Goal: Download file/media: Obtain a digital file from the website

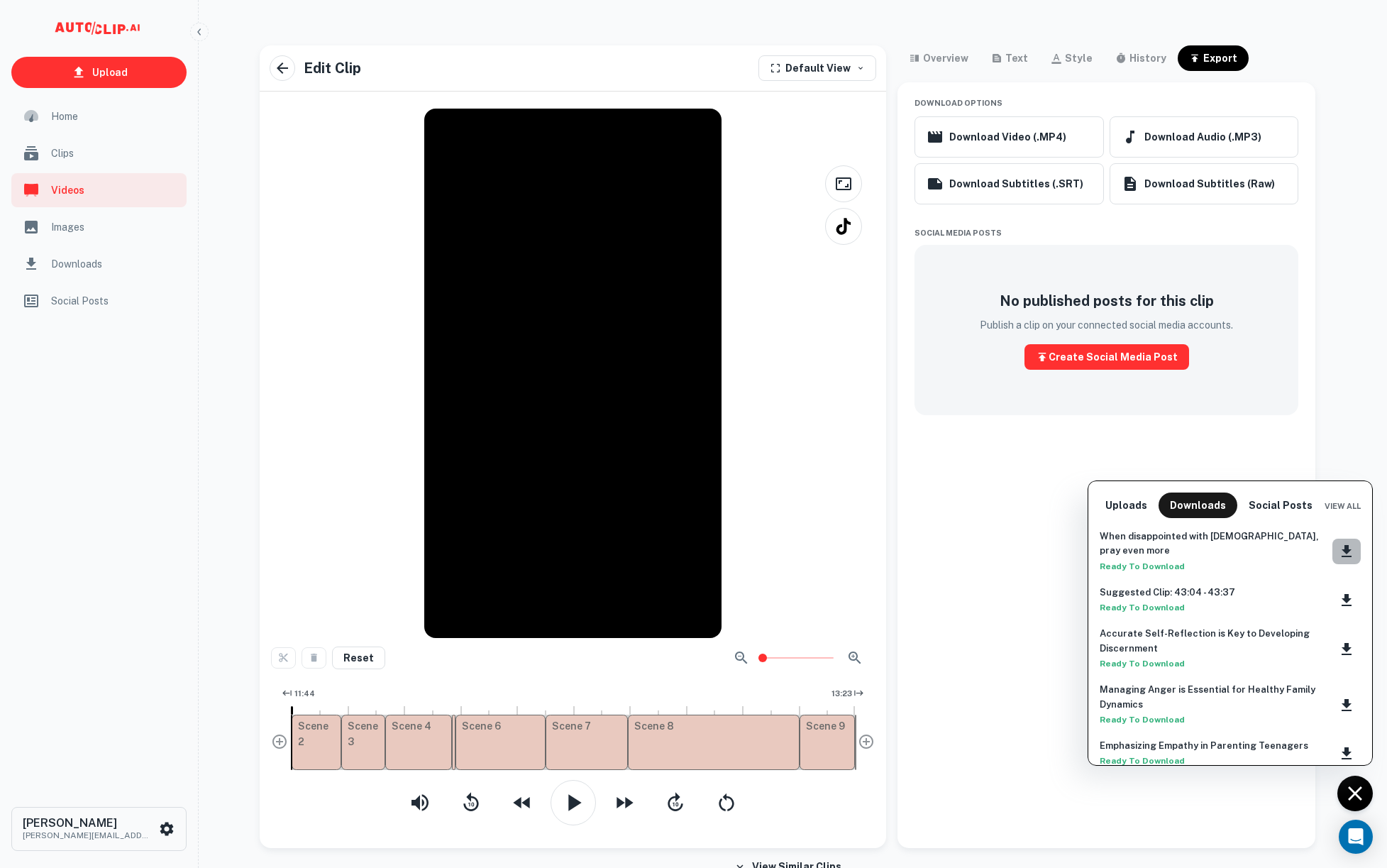
click at [1338, 542] on icon "Download clip" at bounding box center [1346, 551] width 17 height 17
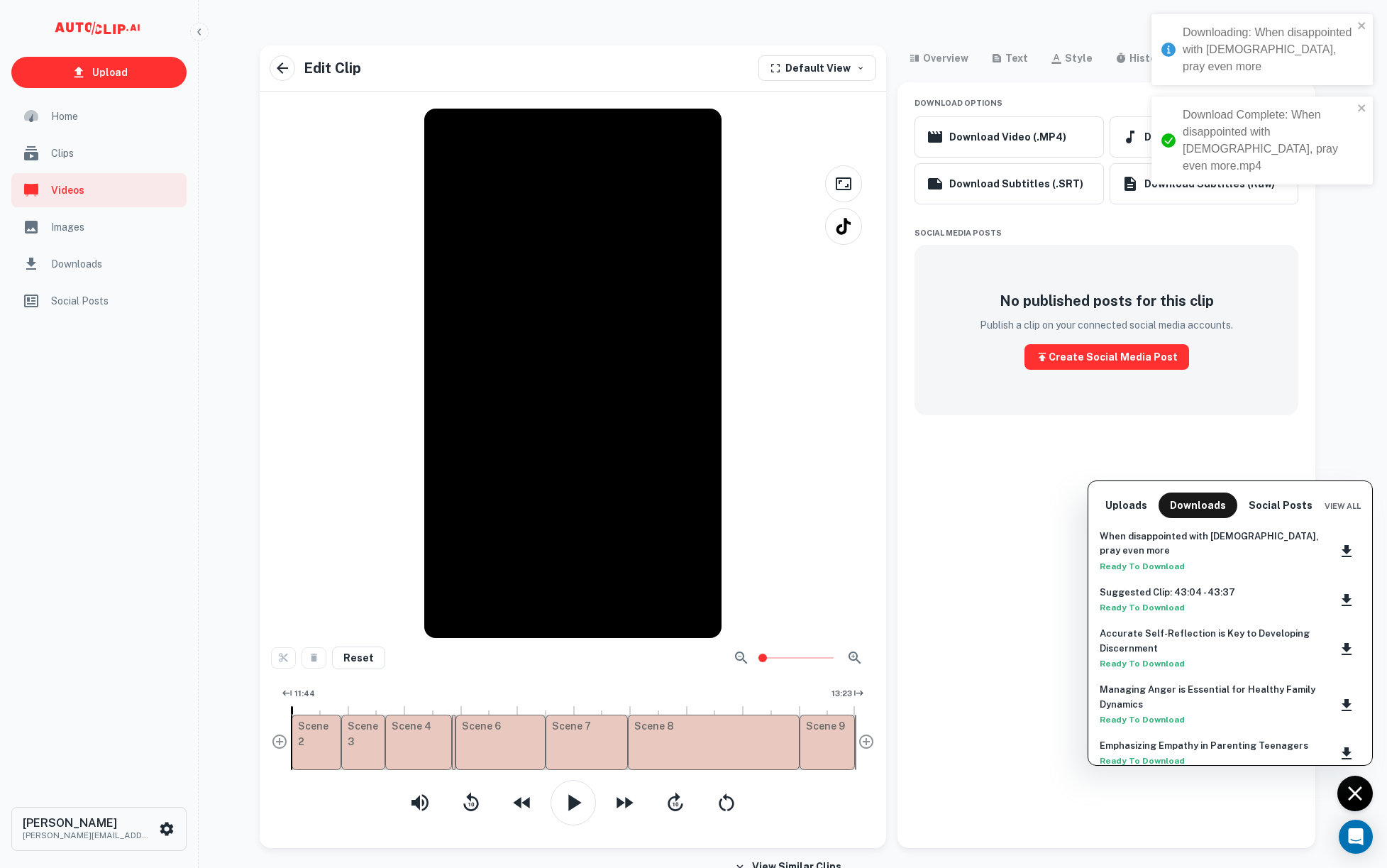
click at [1315, 304] on div at bounding box center [693, 434] width 1387 height 868
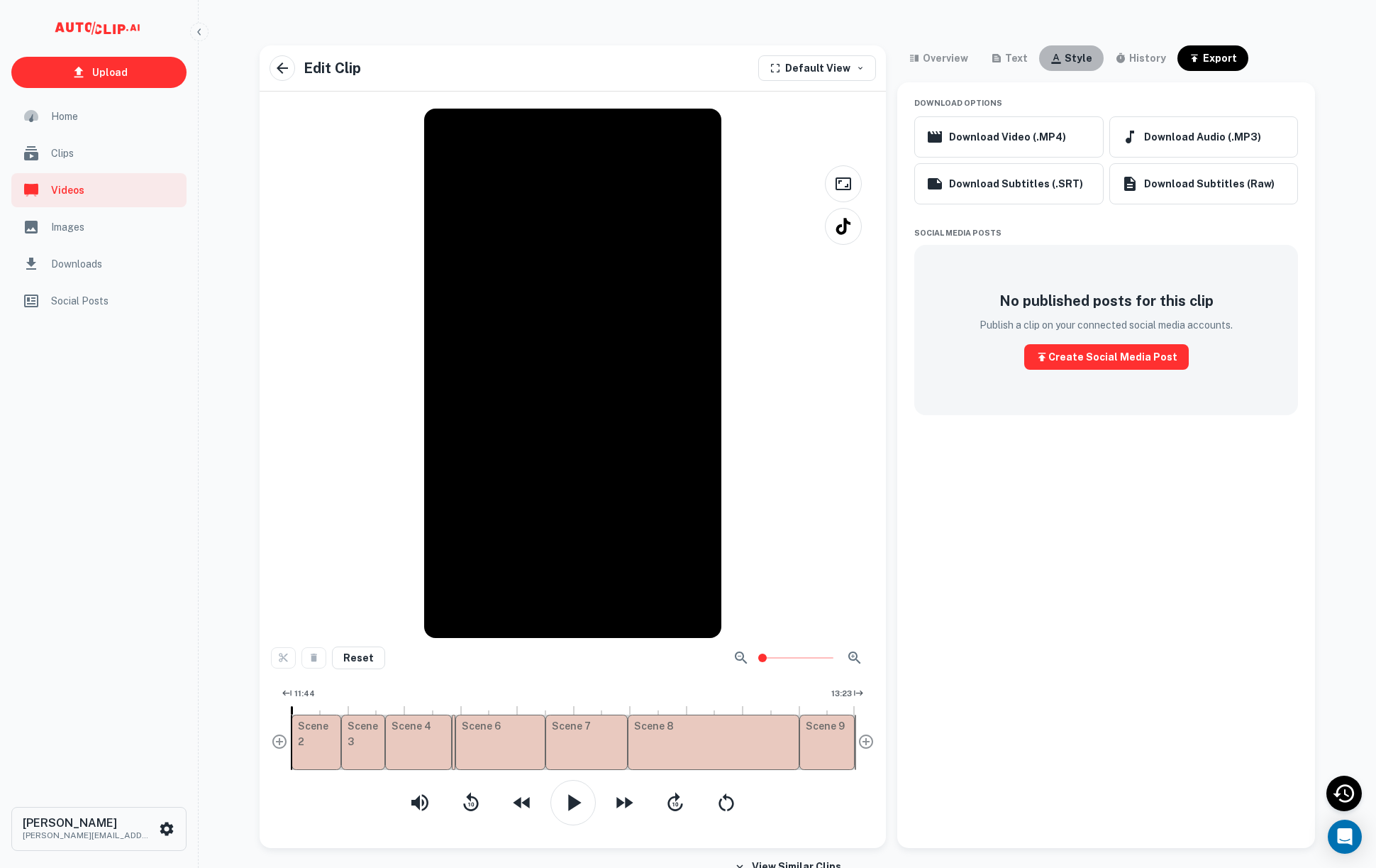
click at [1065, 59] on div "style" at bounding box center [1078, 59] width 27 height 17
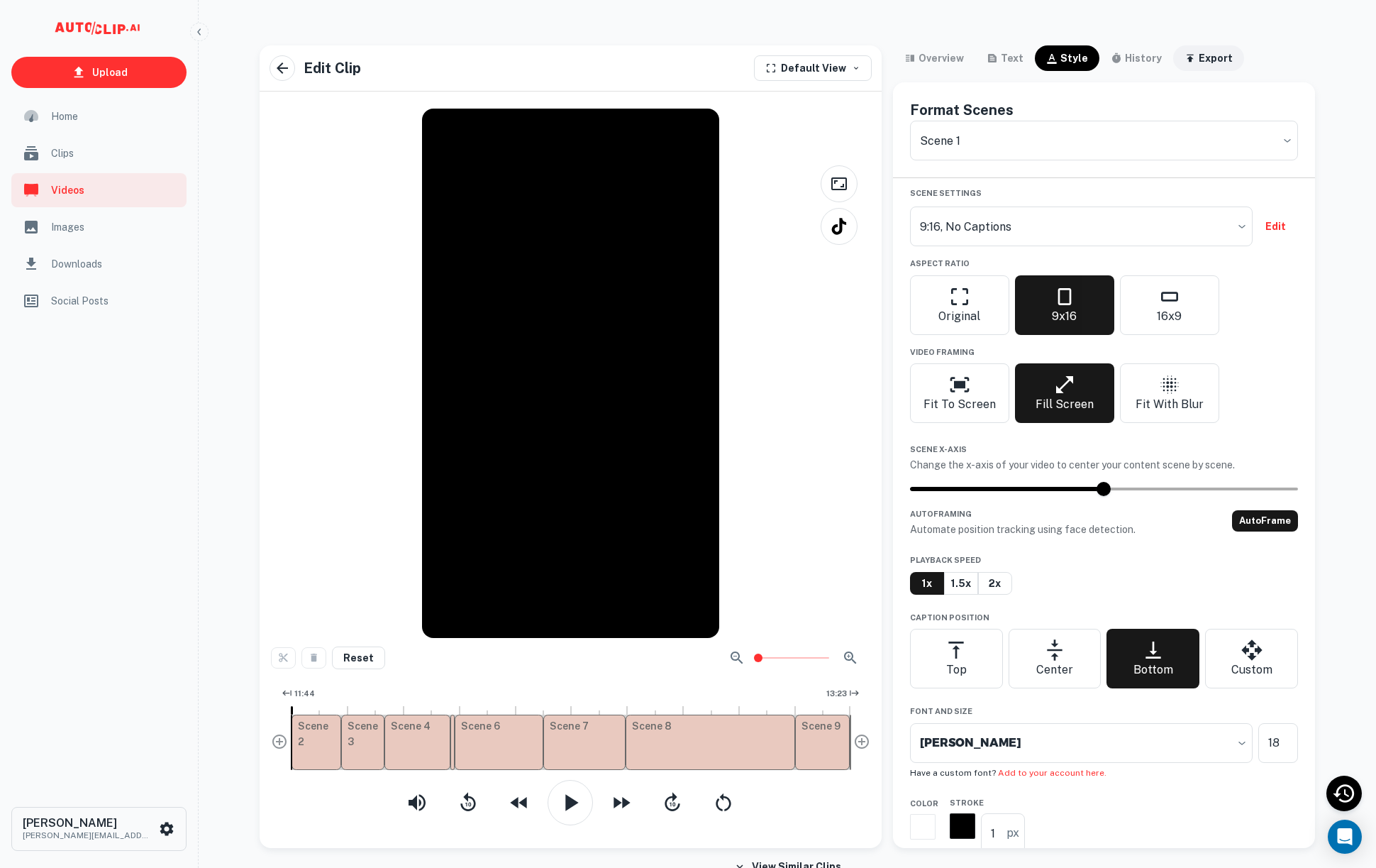
click at [1219, 54] on div "export" at bounding box center [1216, 59] width 34 height 17
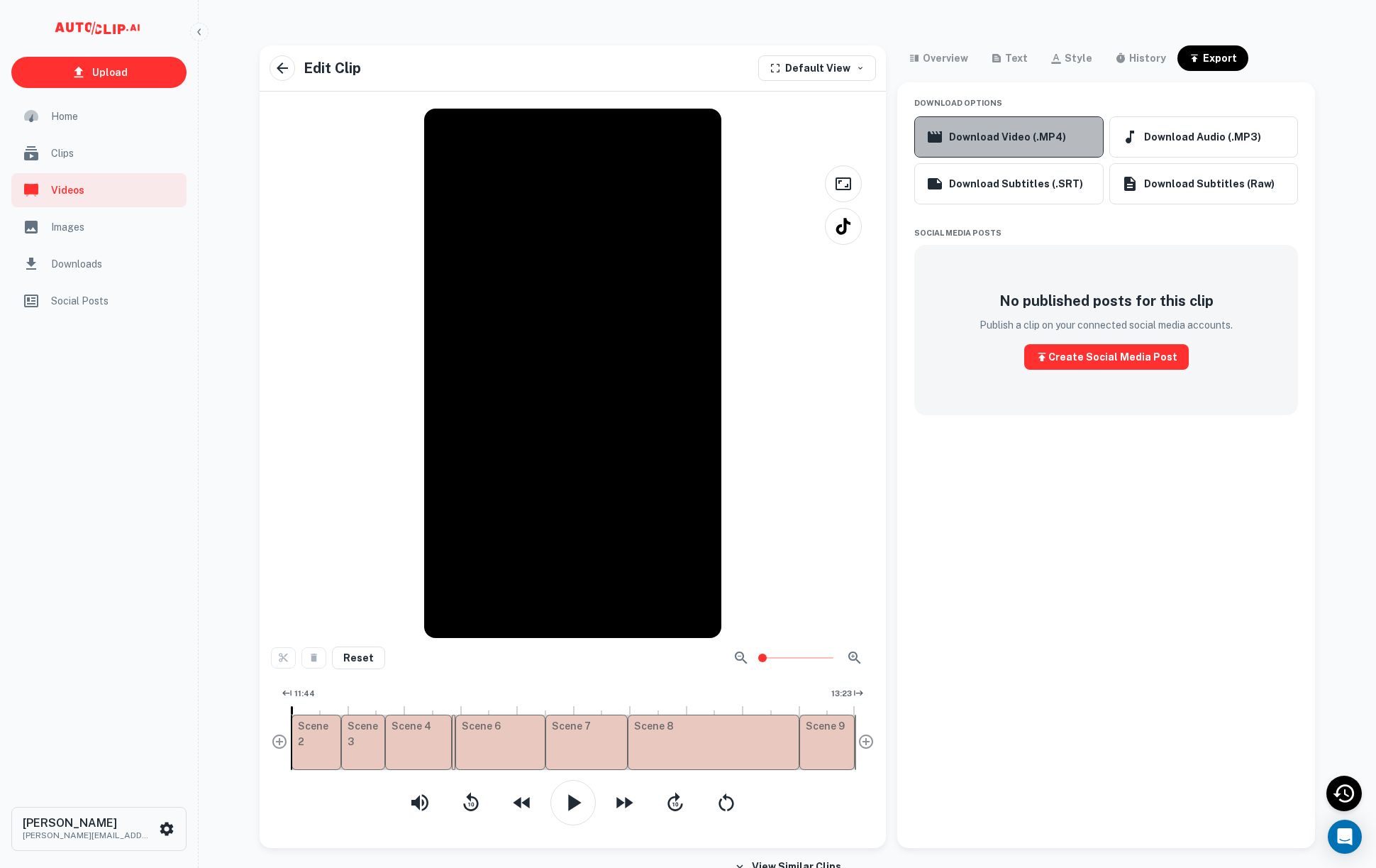
click at [1040, 142] on button "Download Video (.MP4)" at bounding box center [1009, 137] width 189 height 41
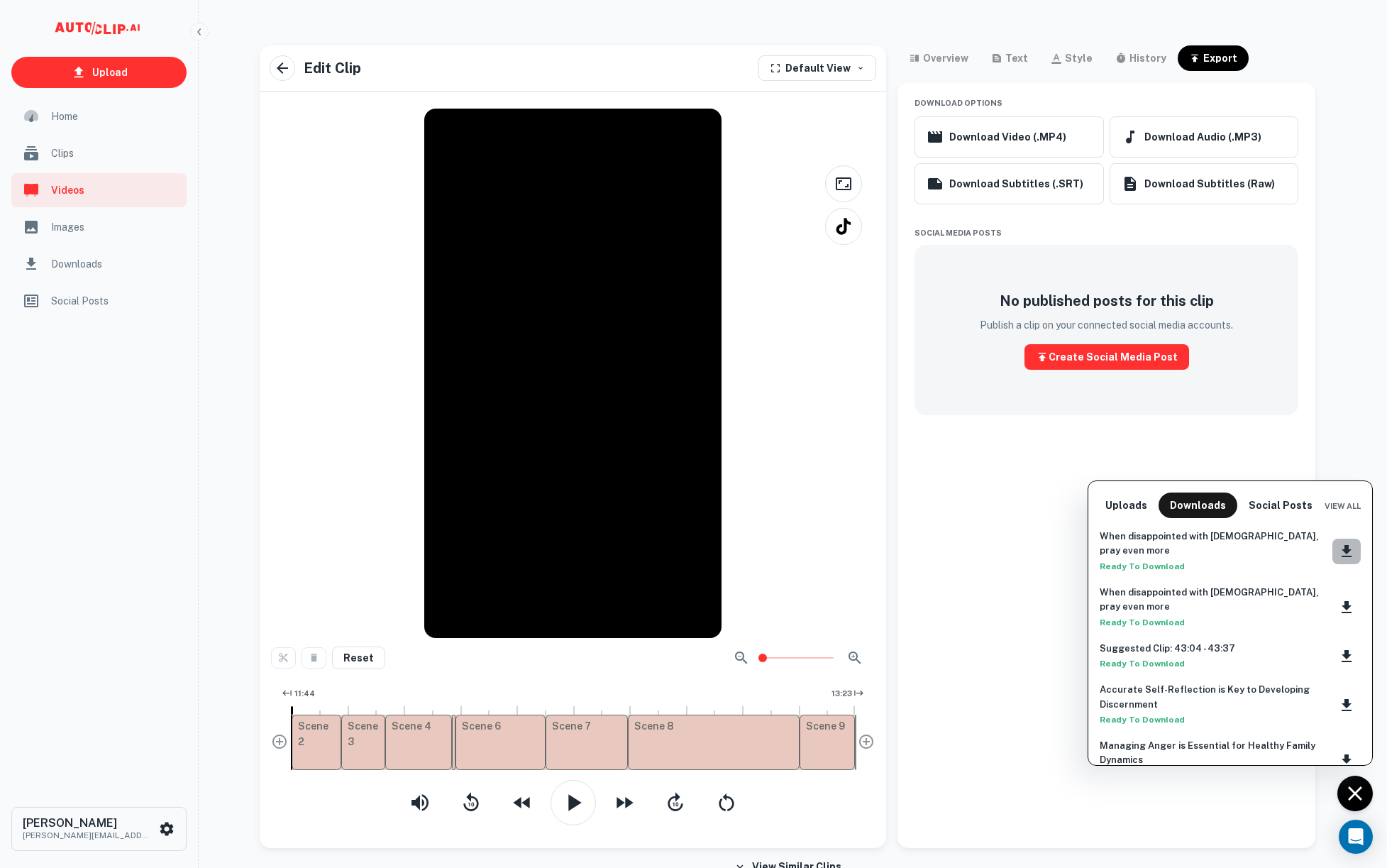
click at [1338, 542] on icon "Download clip" at bounding box center [1346, 551] width 17 height 17
click at [867, 35] on div at bounding box center [693, 434] width 1387 height 868
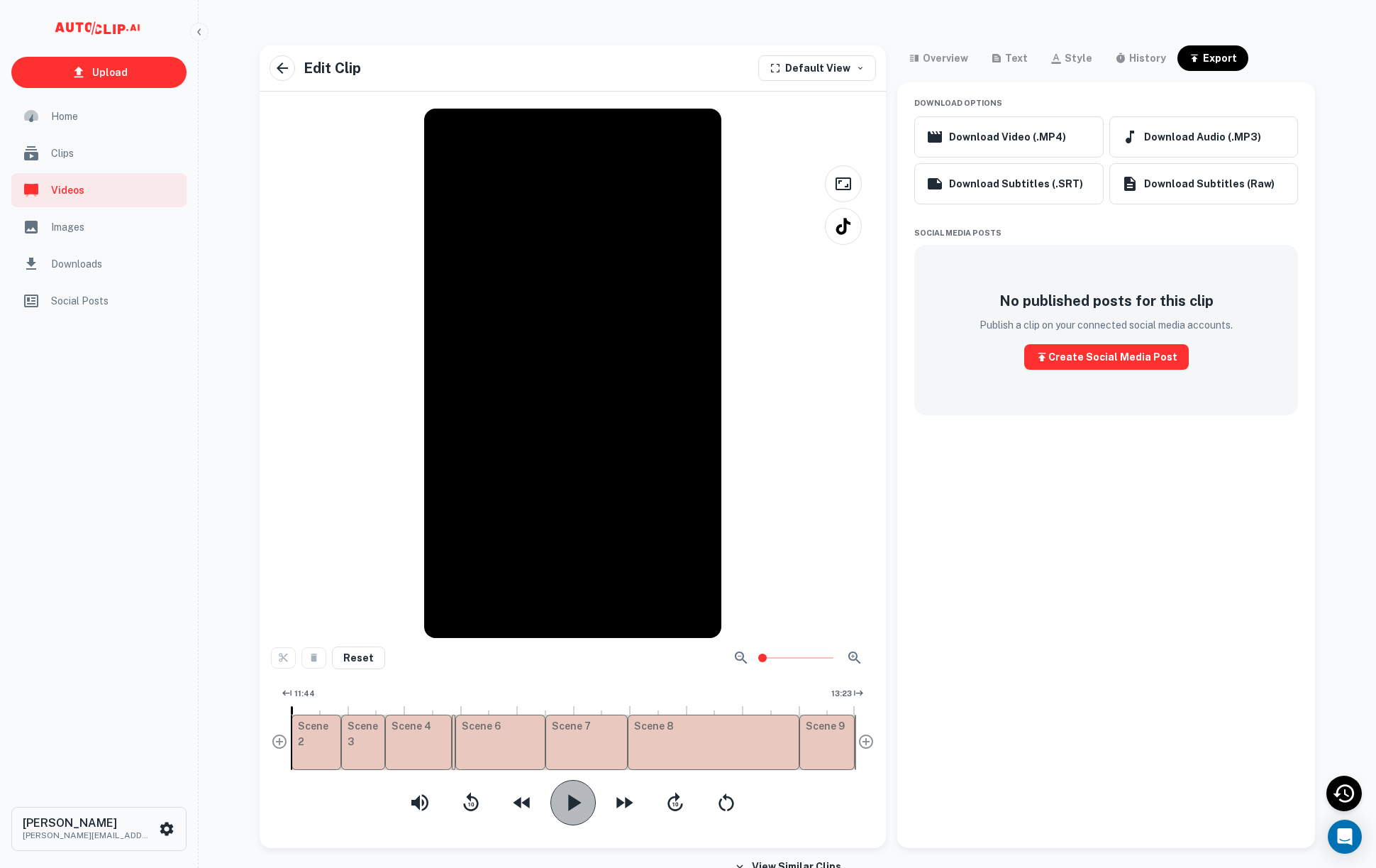
click at [560, 806] on icon "button" at bounding box center [573, 802] width 28 height 28
click at [1072, 57] on div "style" at bounding box center [1078, 59] width 27 height 17
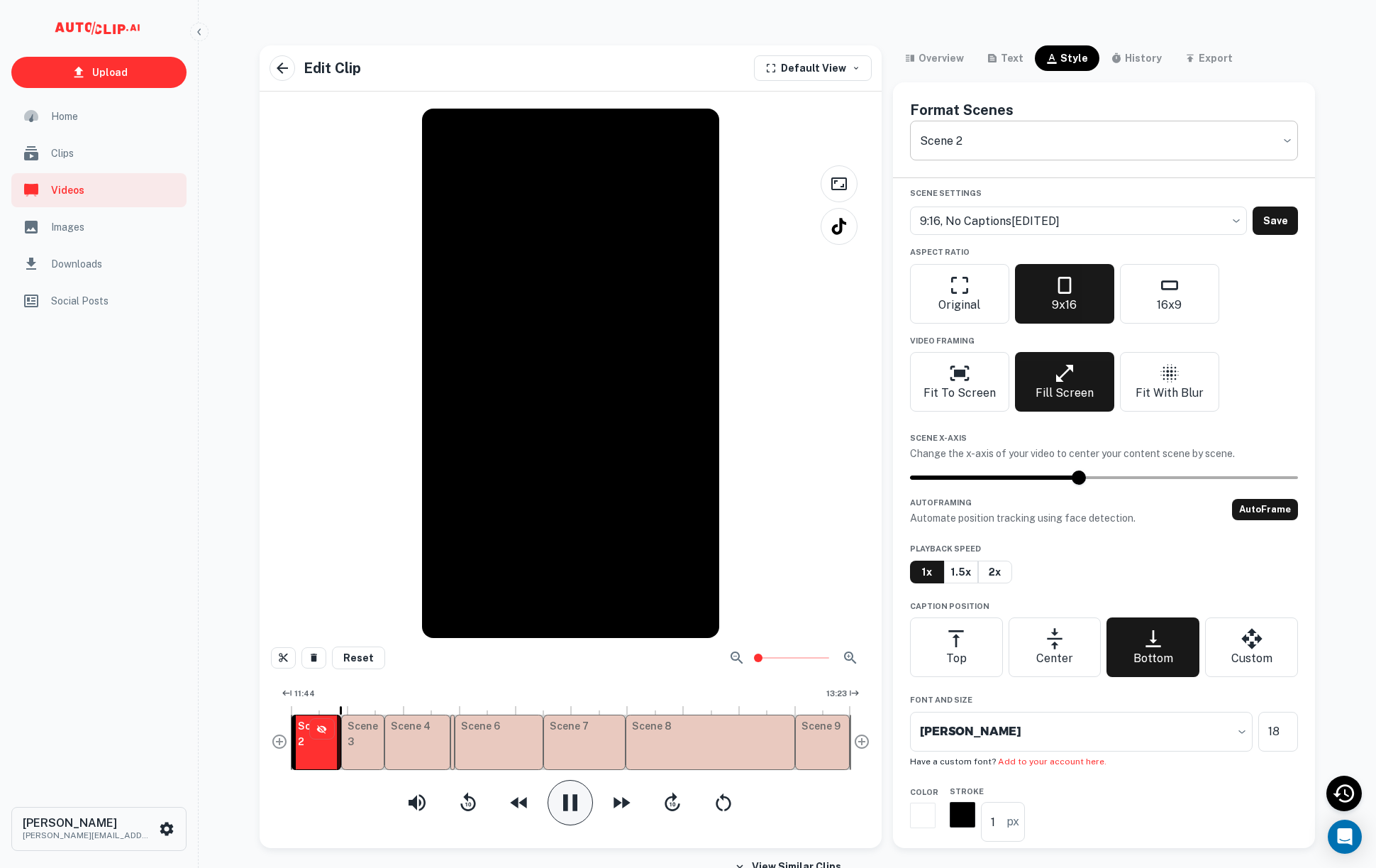
type input "44"
type input "a600ecbb-26c4-48ed-8daa-b80e5d046d71"
drag, startPoint x: 584, startPoint y: 802, endPoint x: 599, endPoint y: 781, distance: 25.8
click at [585, 800] on icon "button" at bounding box center [571, 802] width 28 height 28
type input "47"
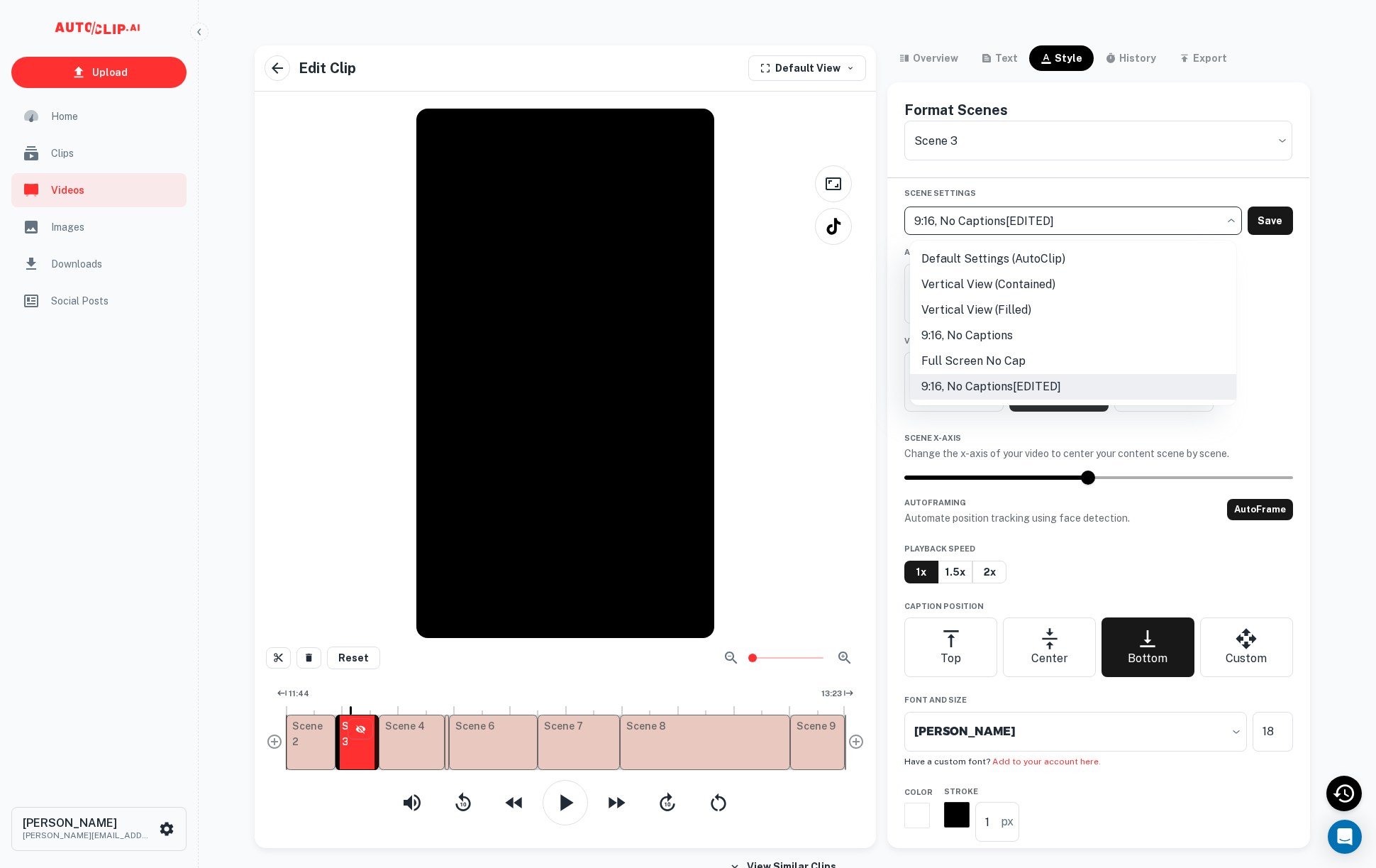
click at [1180, 215] on body "Upload Home Clips Videos Images Downloads Social Posts Chris Gomez chrisgomez@s…" at bounding box center [688, 446] width 1376 height 868
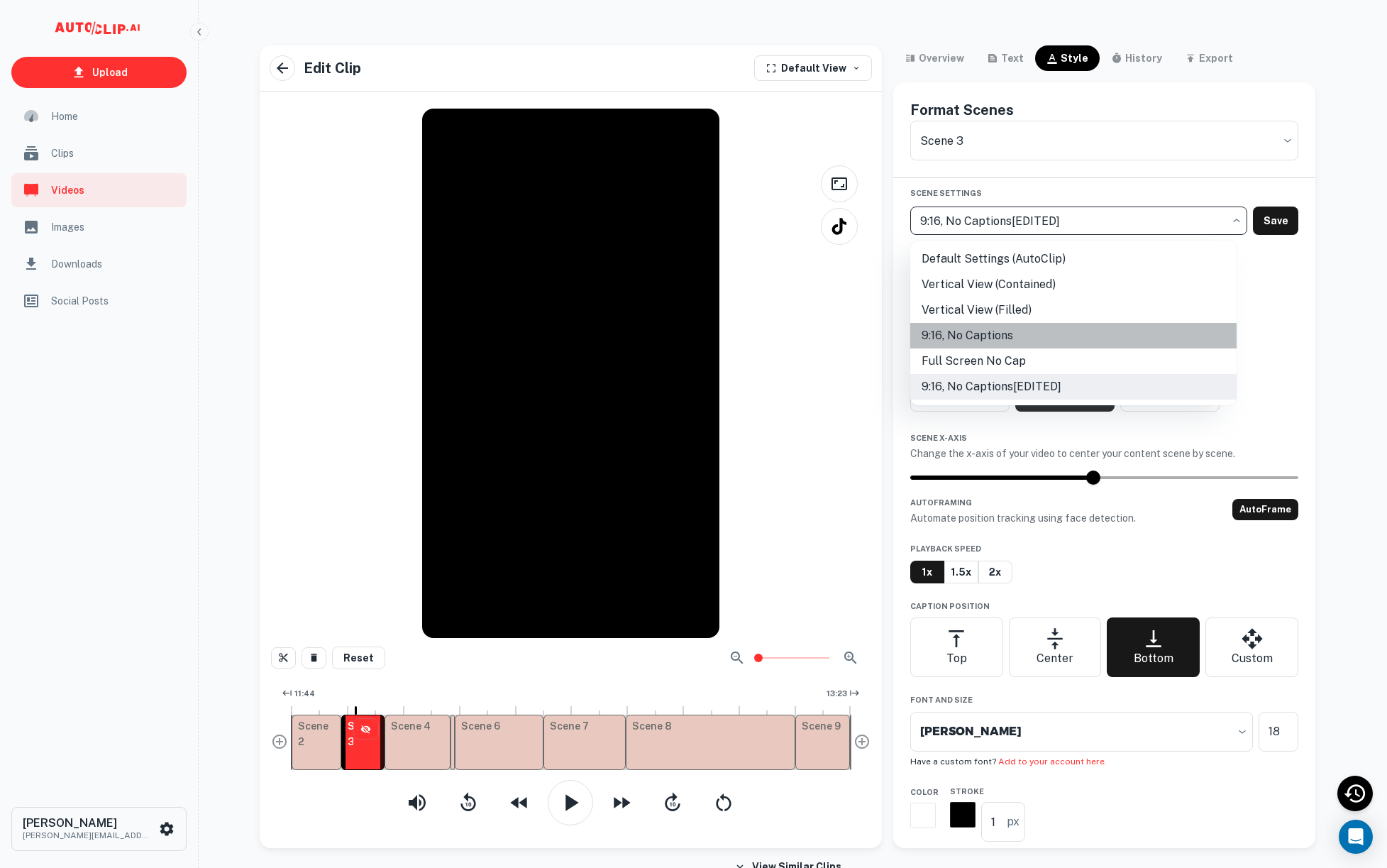
click at [1147, 333] on li "9:16, No Captions" at bounding box center [1073, 336] width 326 height 26
type input "6414b47e-c261-4d6a-a92a-a44fe5b96d43"
checkbox input "false"
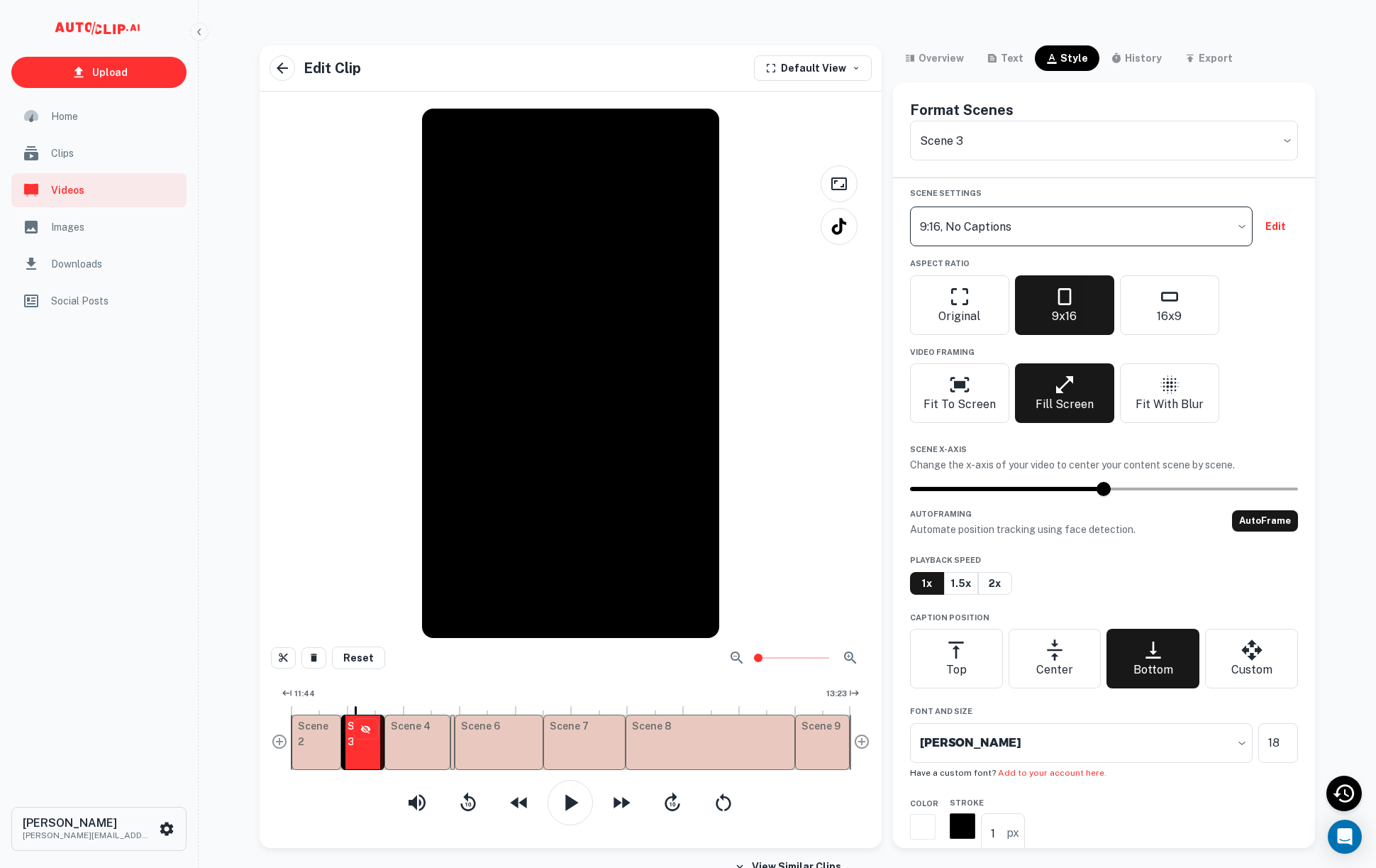
click at [1136, 220] on body "Upload Home Clips Videos Images Downloads Social Posts Chris Gomez chrisgomez@s…" at bounding box center [688, 446] width 1376 height 868
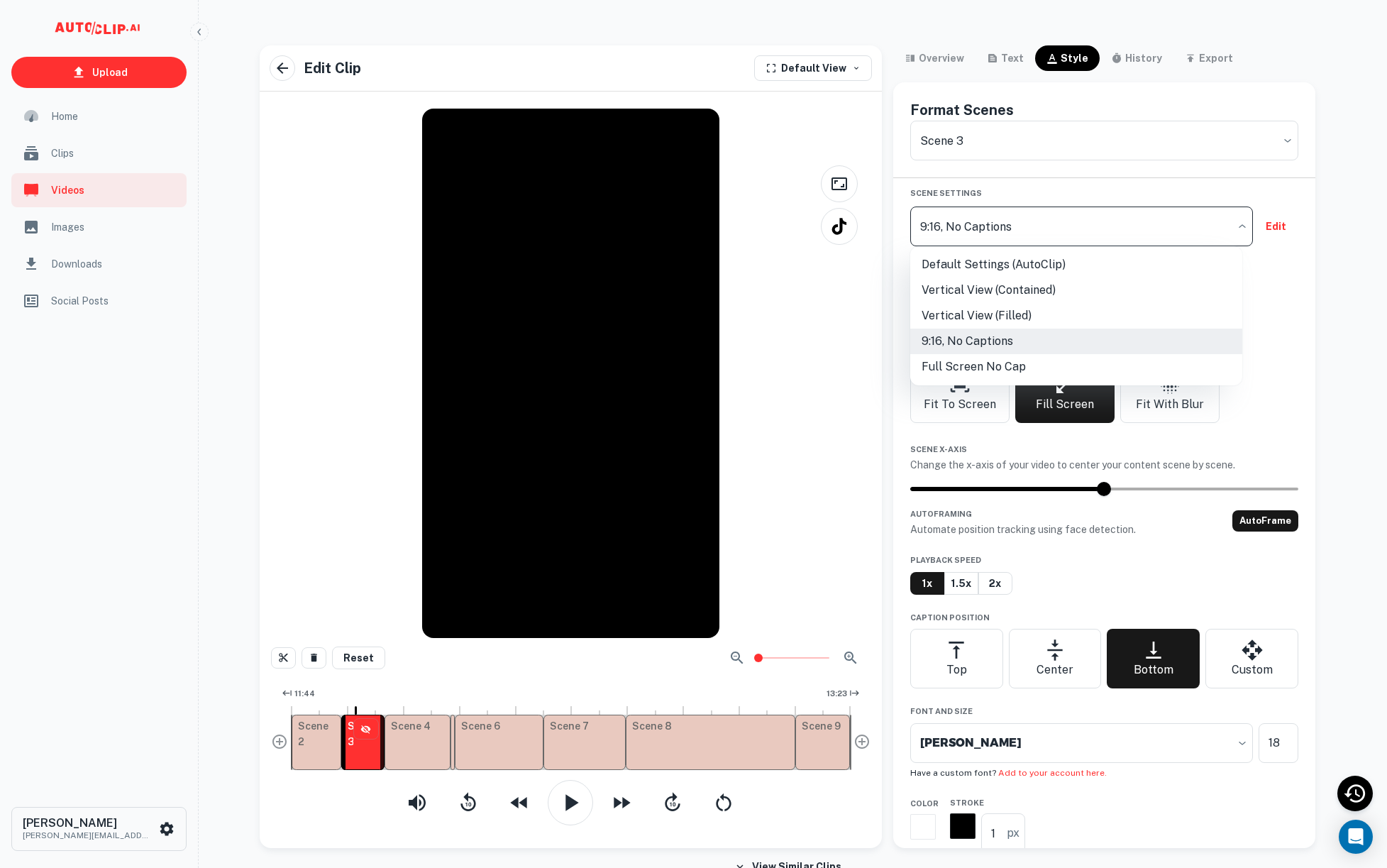
click at [1055, 358] on li "Full Screen No Cap" at bounding box center [1076, 367] width 332 height 26
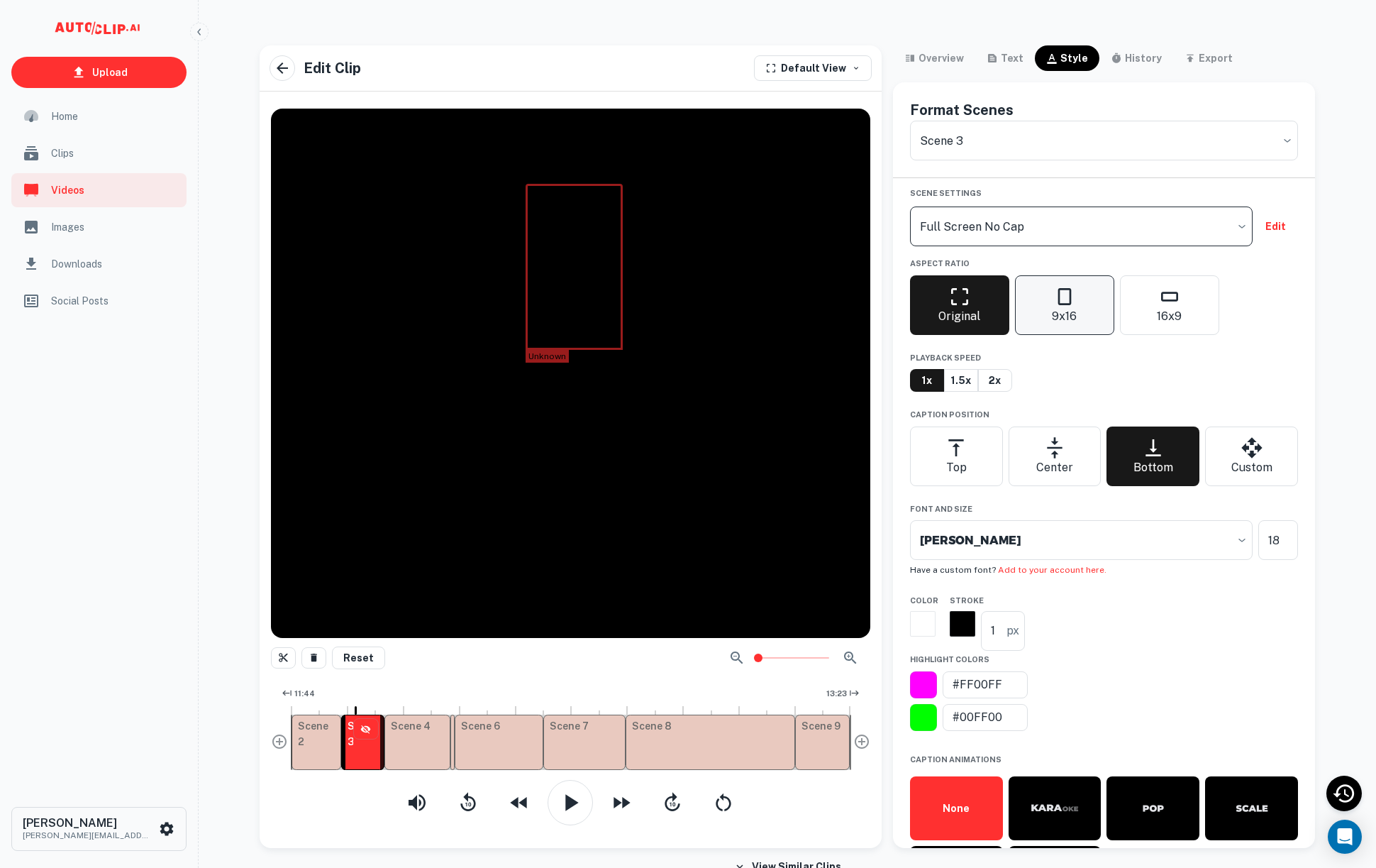
click at [1061, 333] on button "9x16" at bounding box center [1065, 305] width 99 height 59
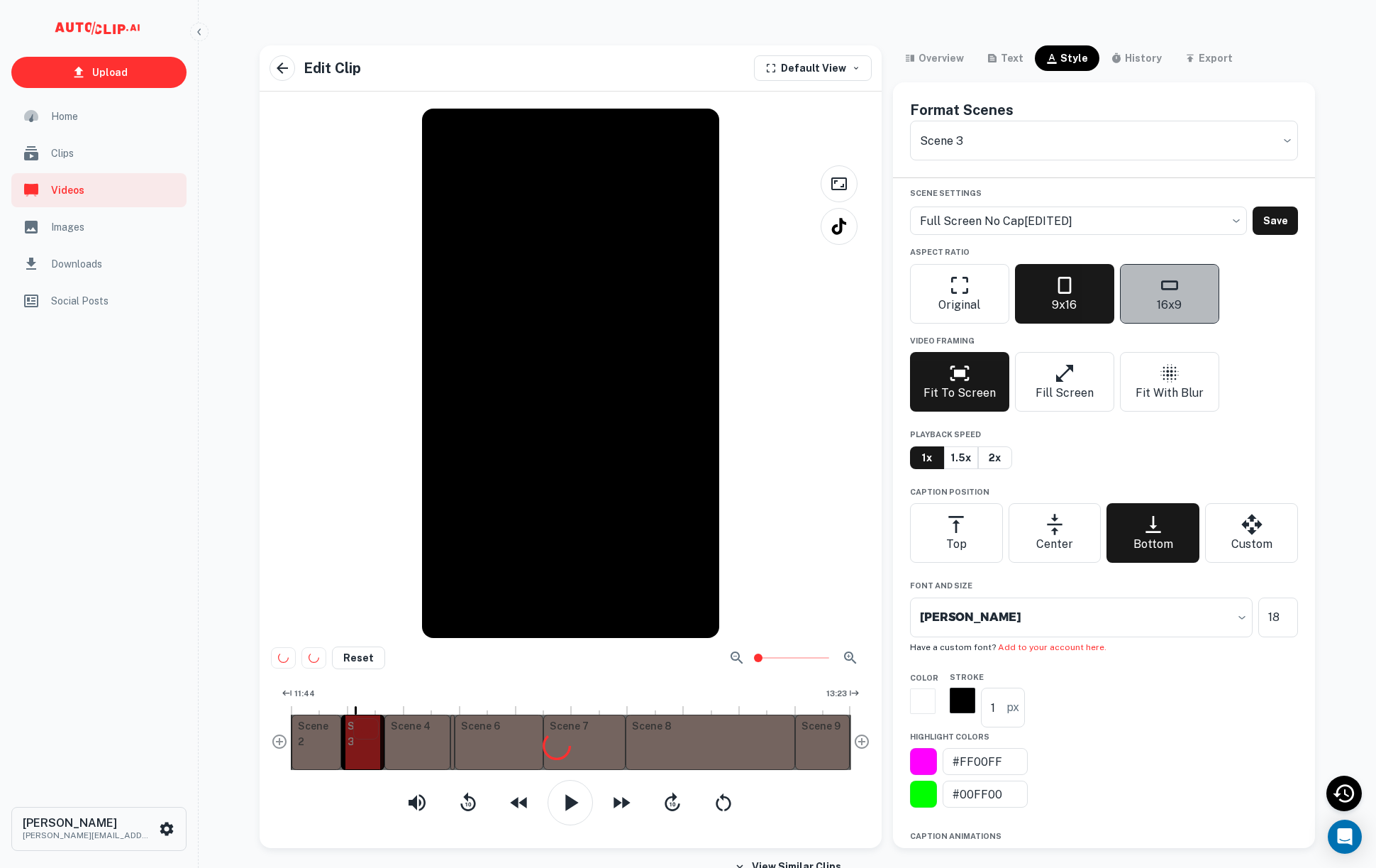
click at [1147, 296] on button "16x9" at bounding box center [1169, 293] width 99 height 59
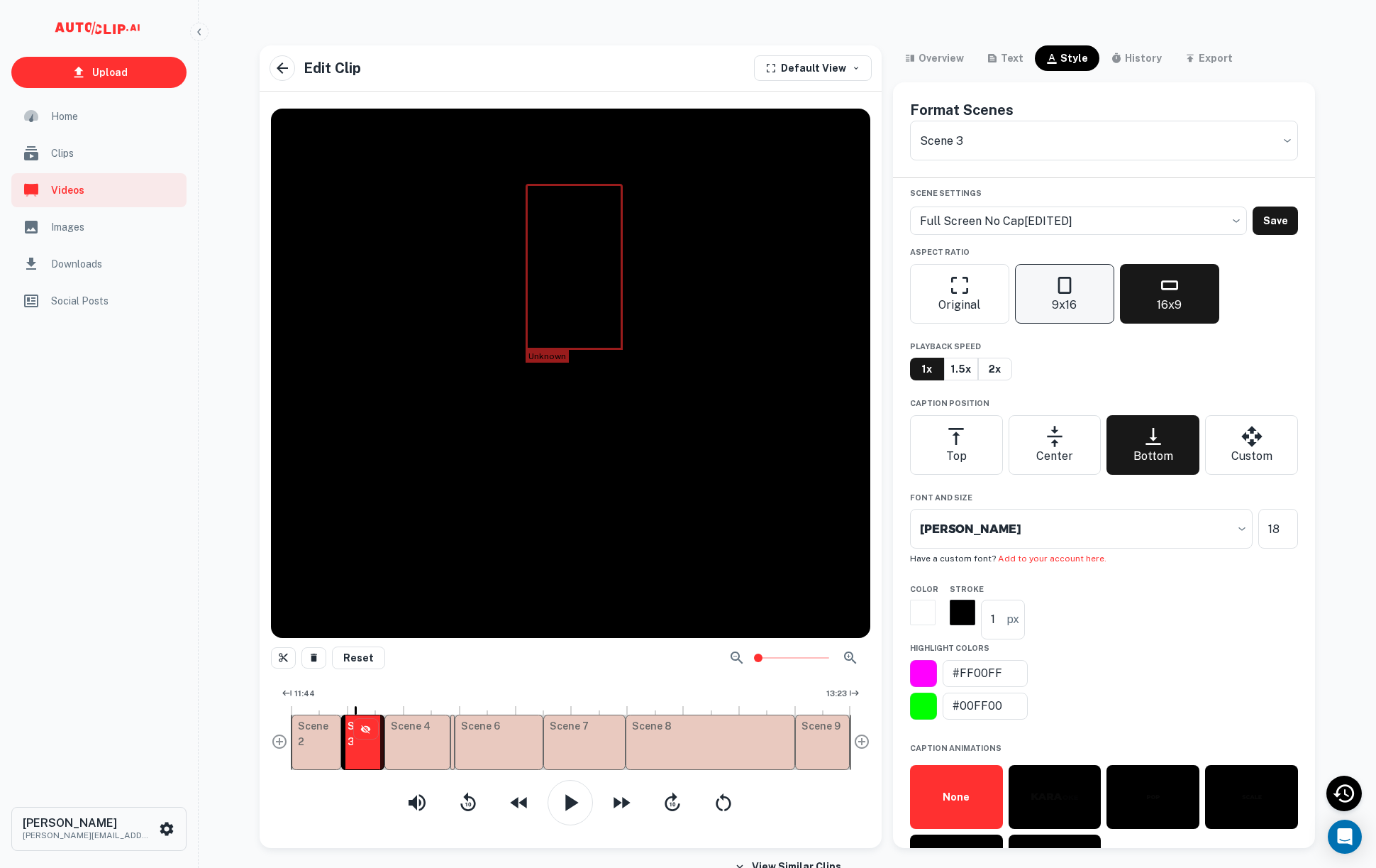
click at [1046, 315] on button "9x16" at bounding box center [1065, 293] width 99 height 59
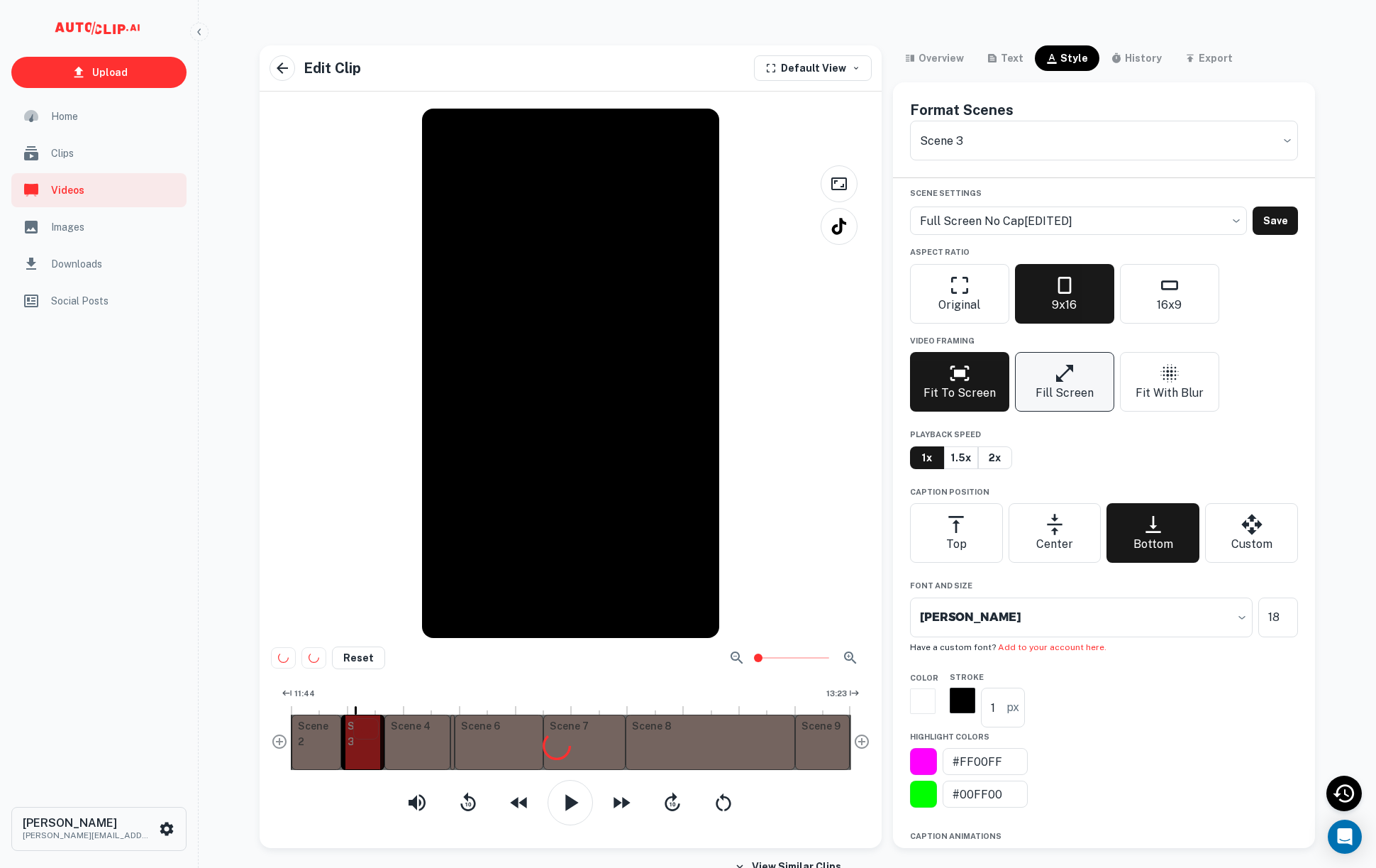
click at [1051, 381] on button "Fill Screen" at bounding box center [1065, 382] width 99 height 59
type input "6414b47e-c261-4d6a-a92a-a44fe5b96d43"
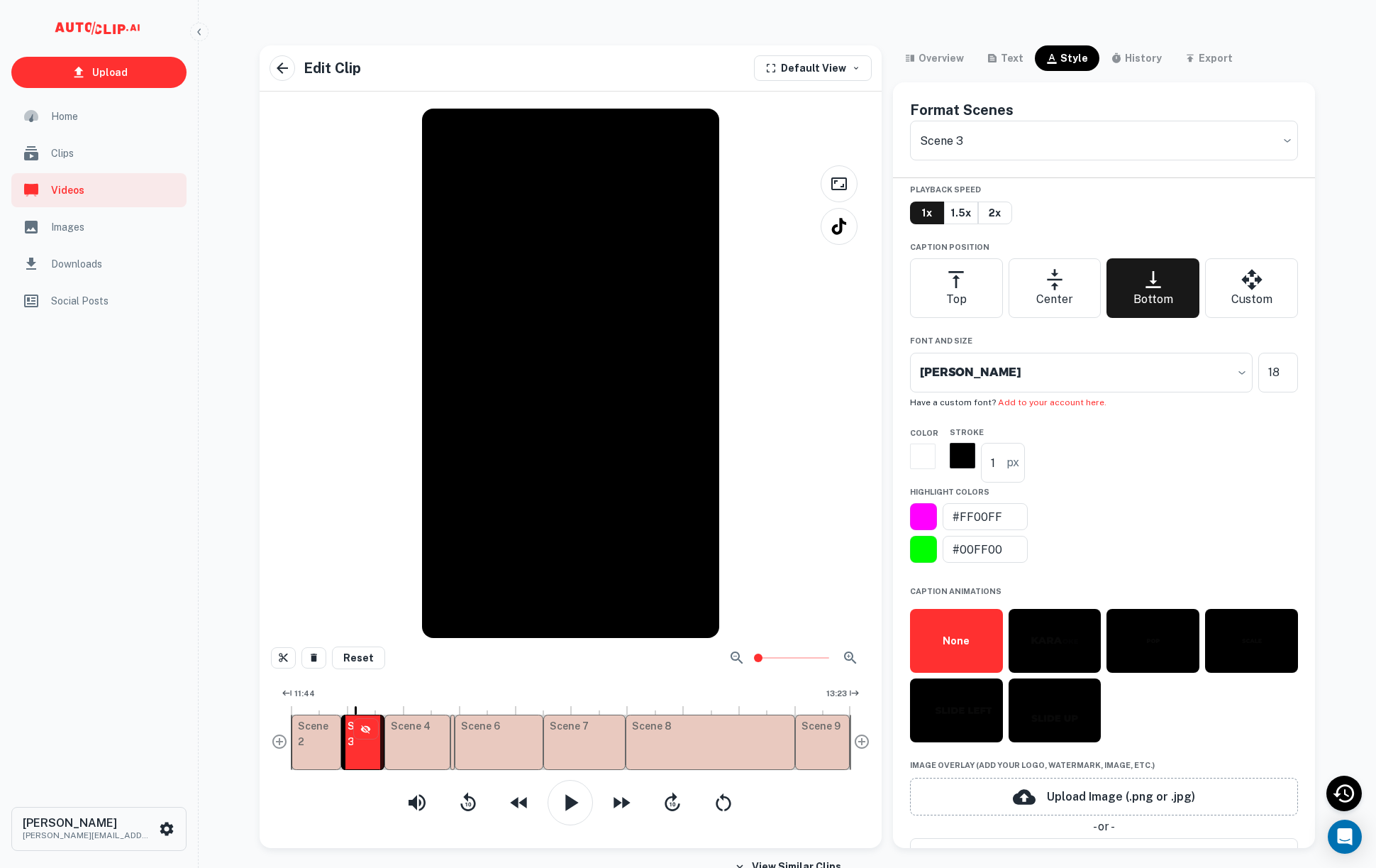
scroll to position [449, 0]
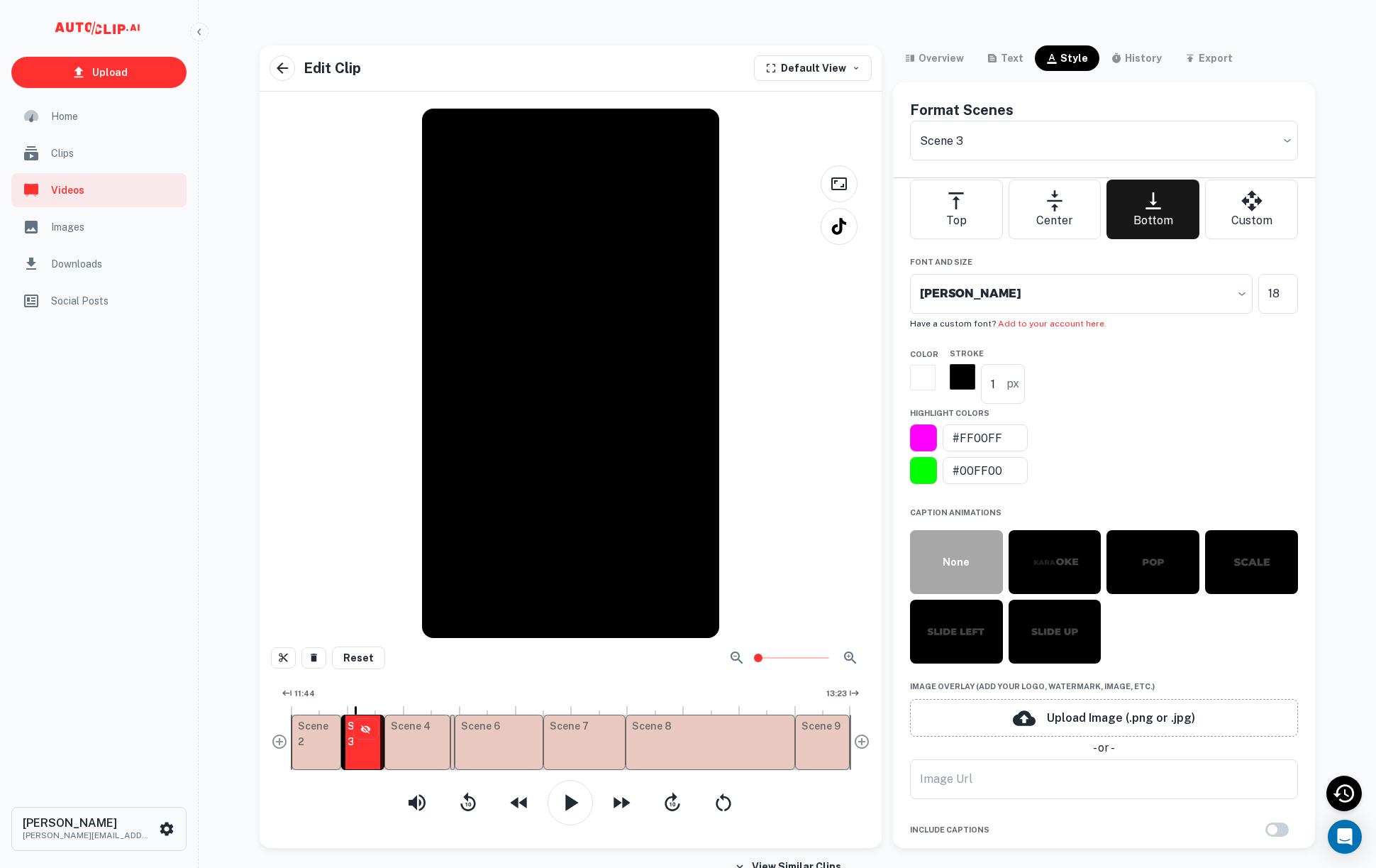
click at [953, 567] on button "None" at bounding box center [956, 562] width 93 height 64
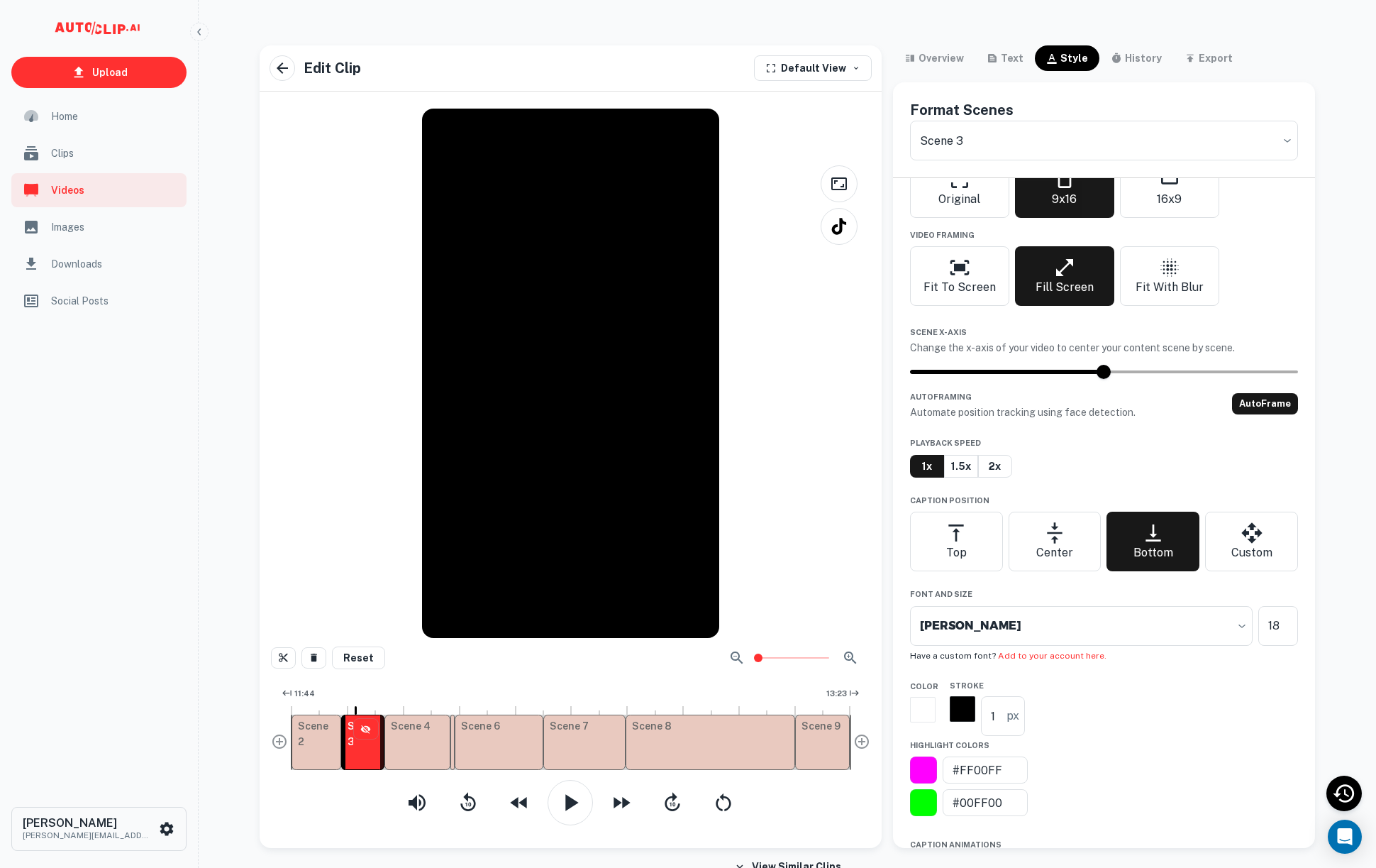
scroll to position [176, 0]
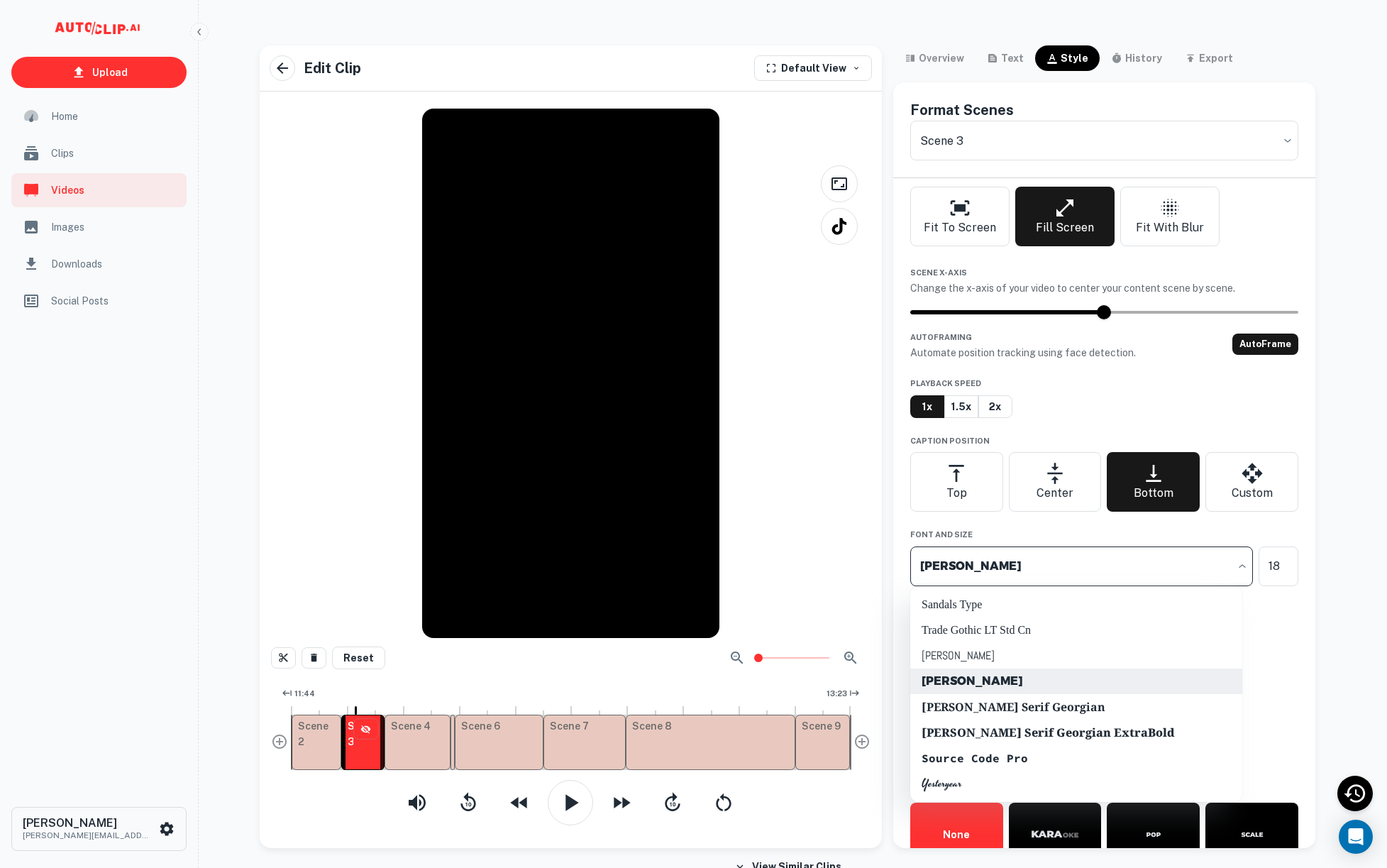
click at [1125, 569] on body "Upload Home Clips Videos Images Downloads Social Posts Chris Gomez chrisgomez@s…" at bounding box center [693, 446] width 1387 height 868
click at [1158, 367] on div at bounding box center [693, 434] width 1387 height 868
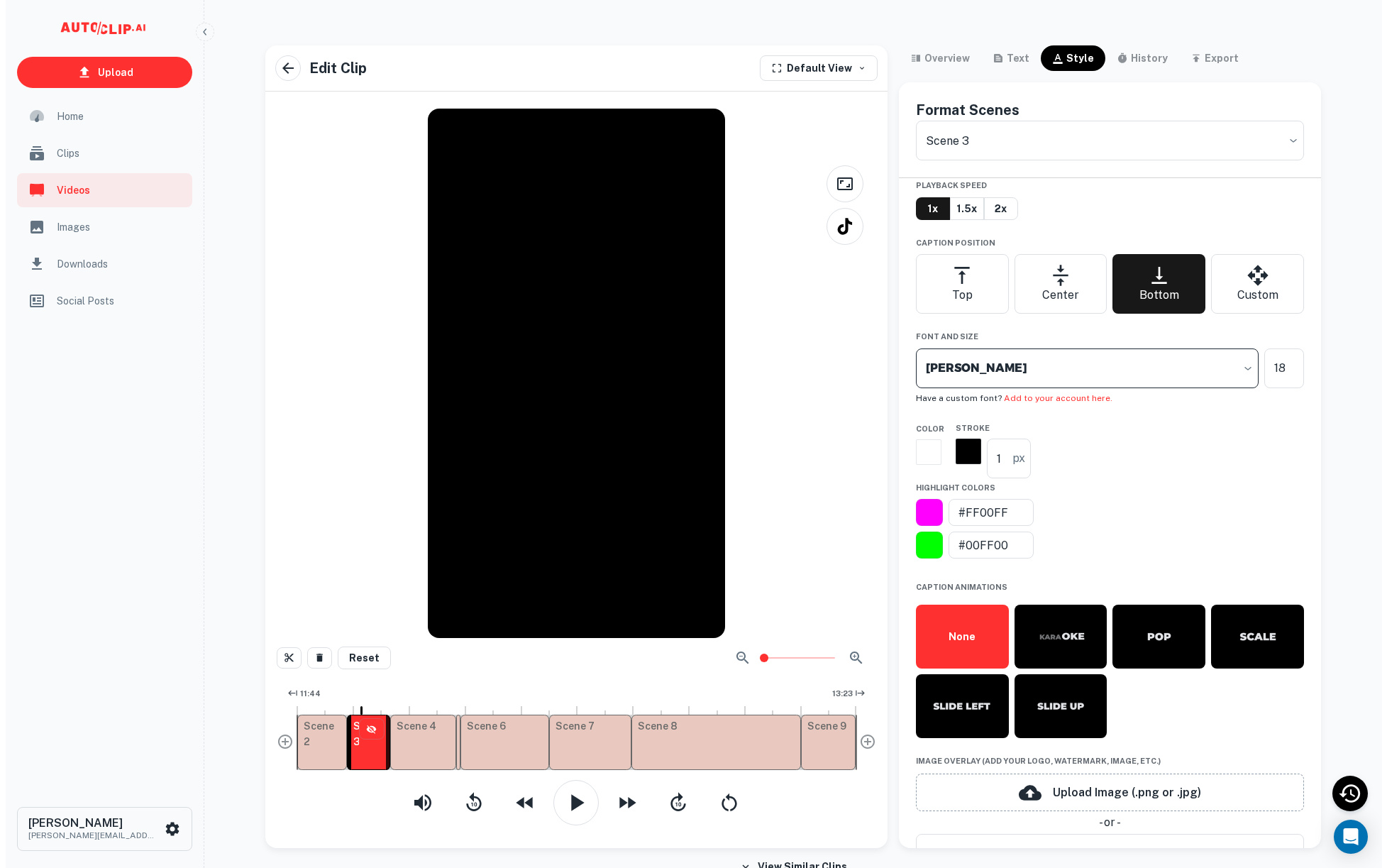
scroll to position [471, 0]
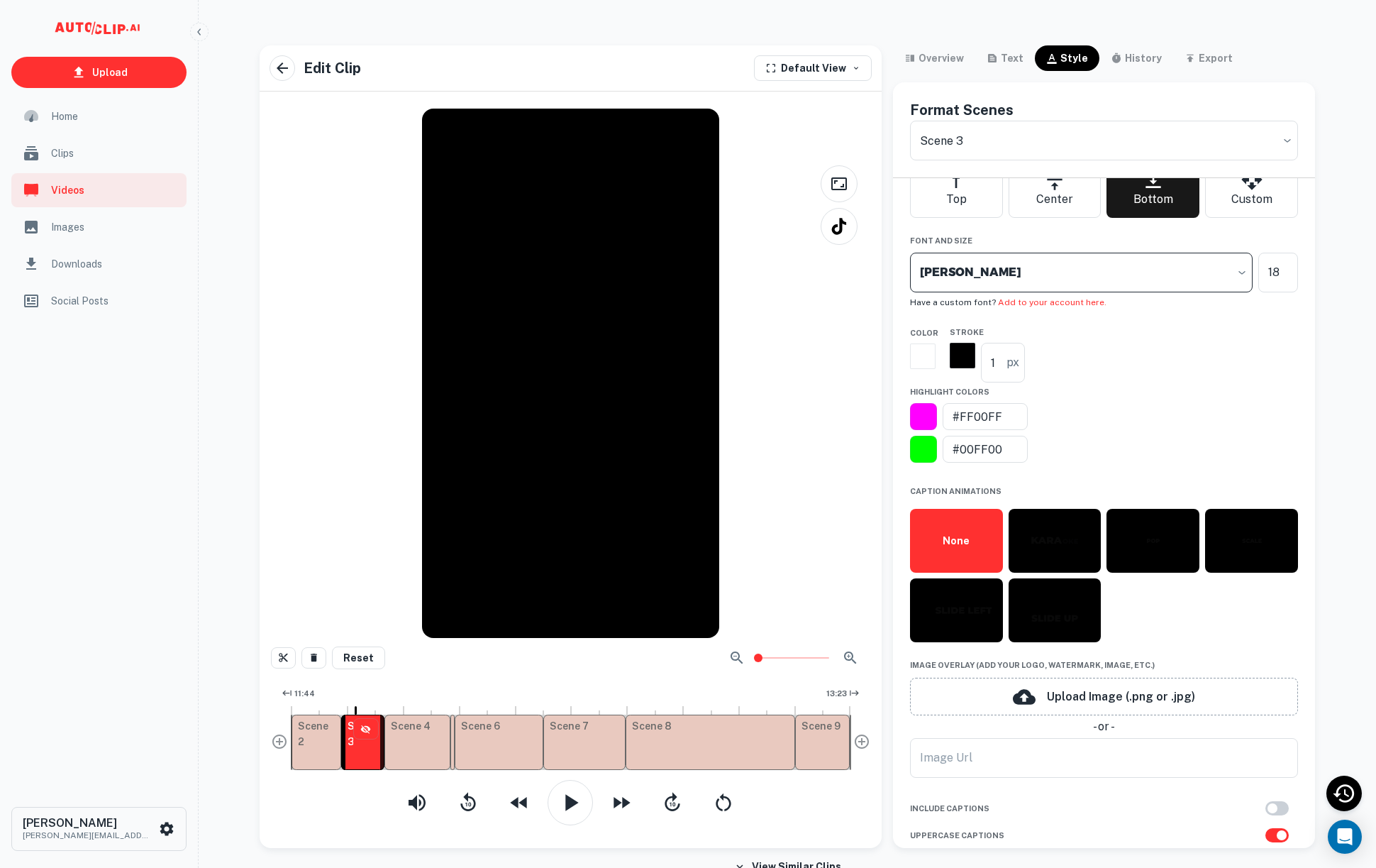
click at [1264, 831] on input "checkbox" at bounding box center [1282, 835] width 81 height 27
checkbox input "true"
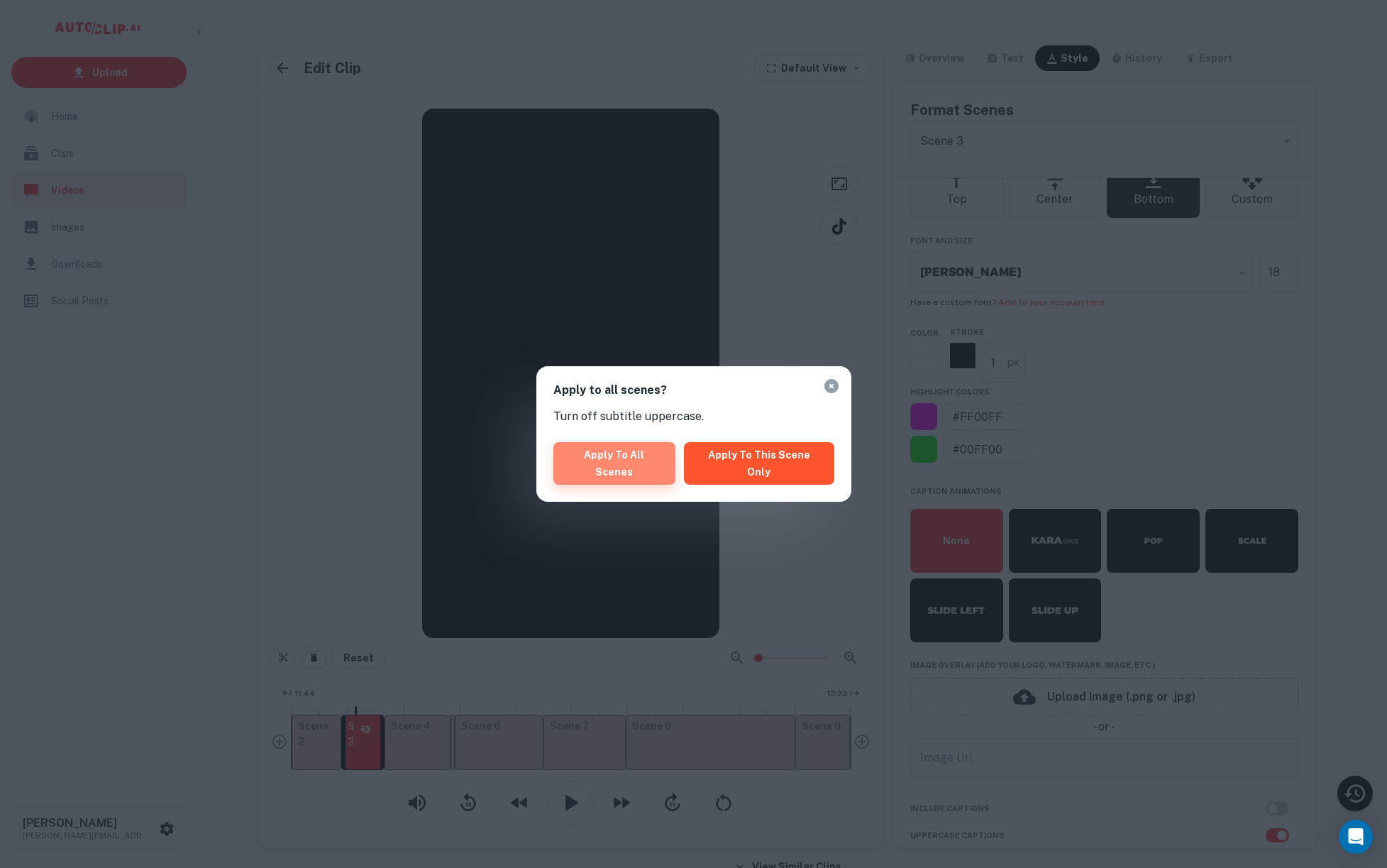
click at [653, 468] on button "Apply to all scenes" at bounding box center [614, 463] width 123 height 43
type input "6414b47e-c261-4d6a-a92a-a44fe5b96d43edited"
checkbox input "false"
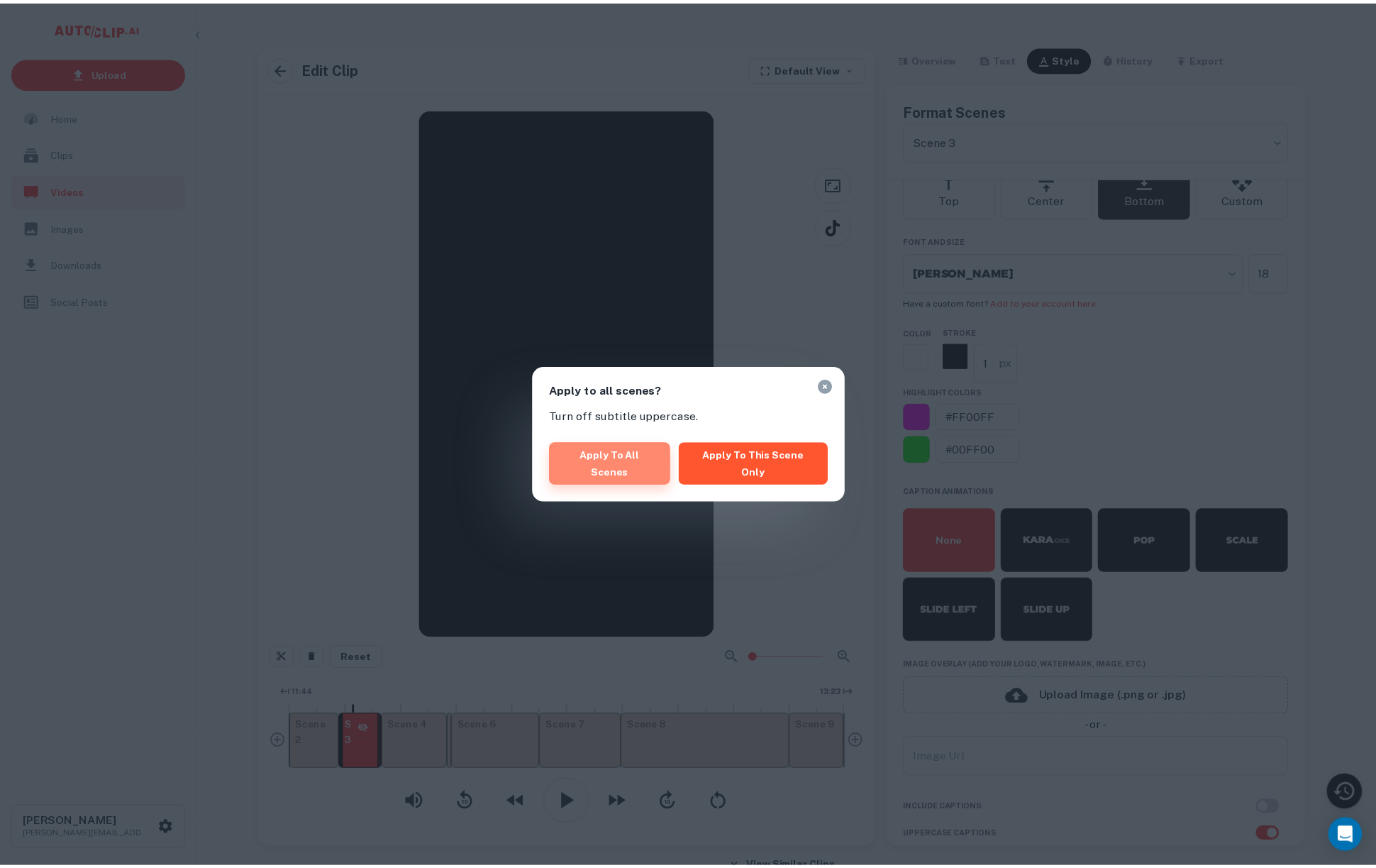
scroll to position [459, 0]
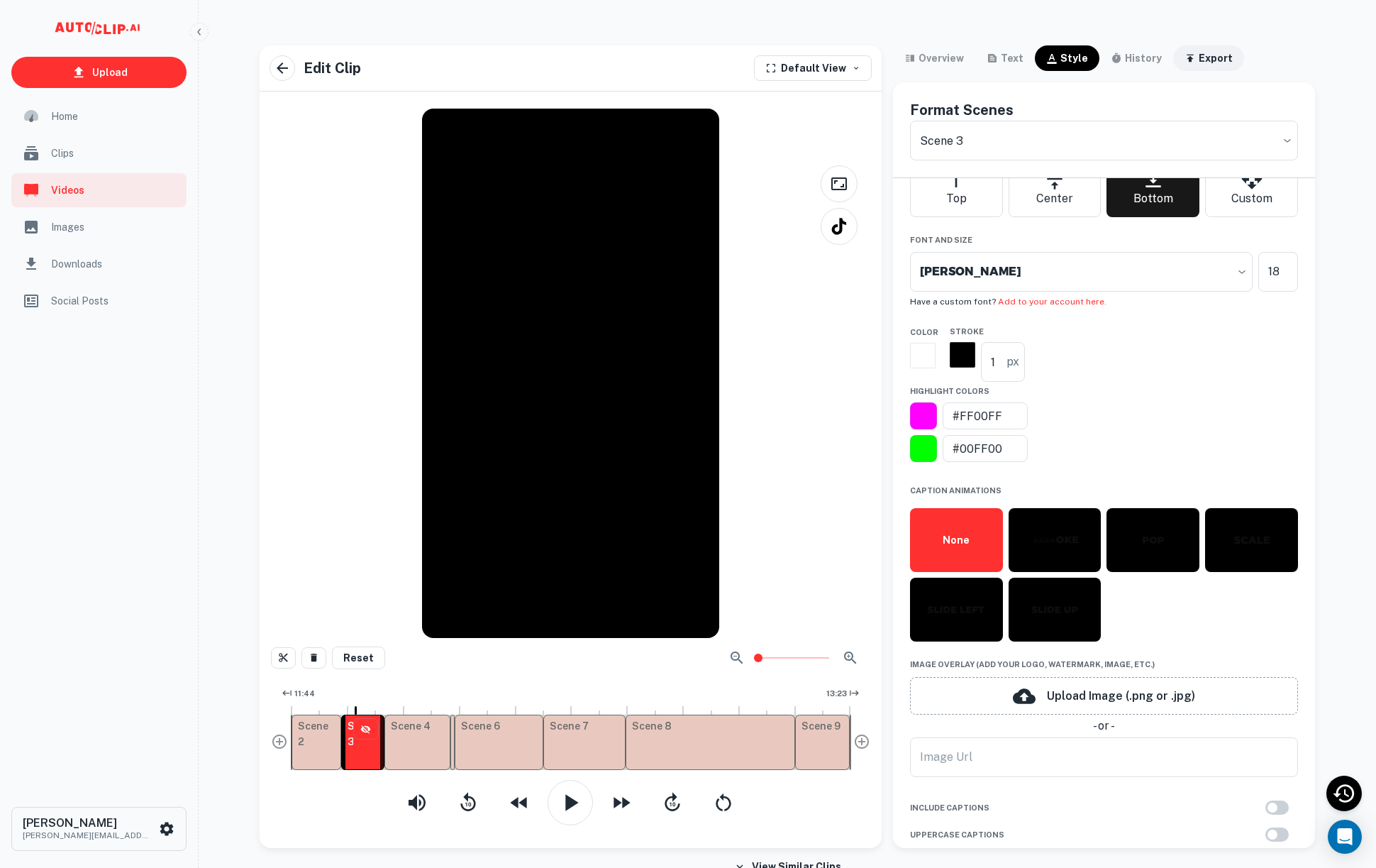
click at [1202, 48] on button "export" at bounding box center [1208, 58] width 71 height 26
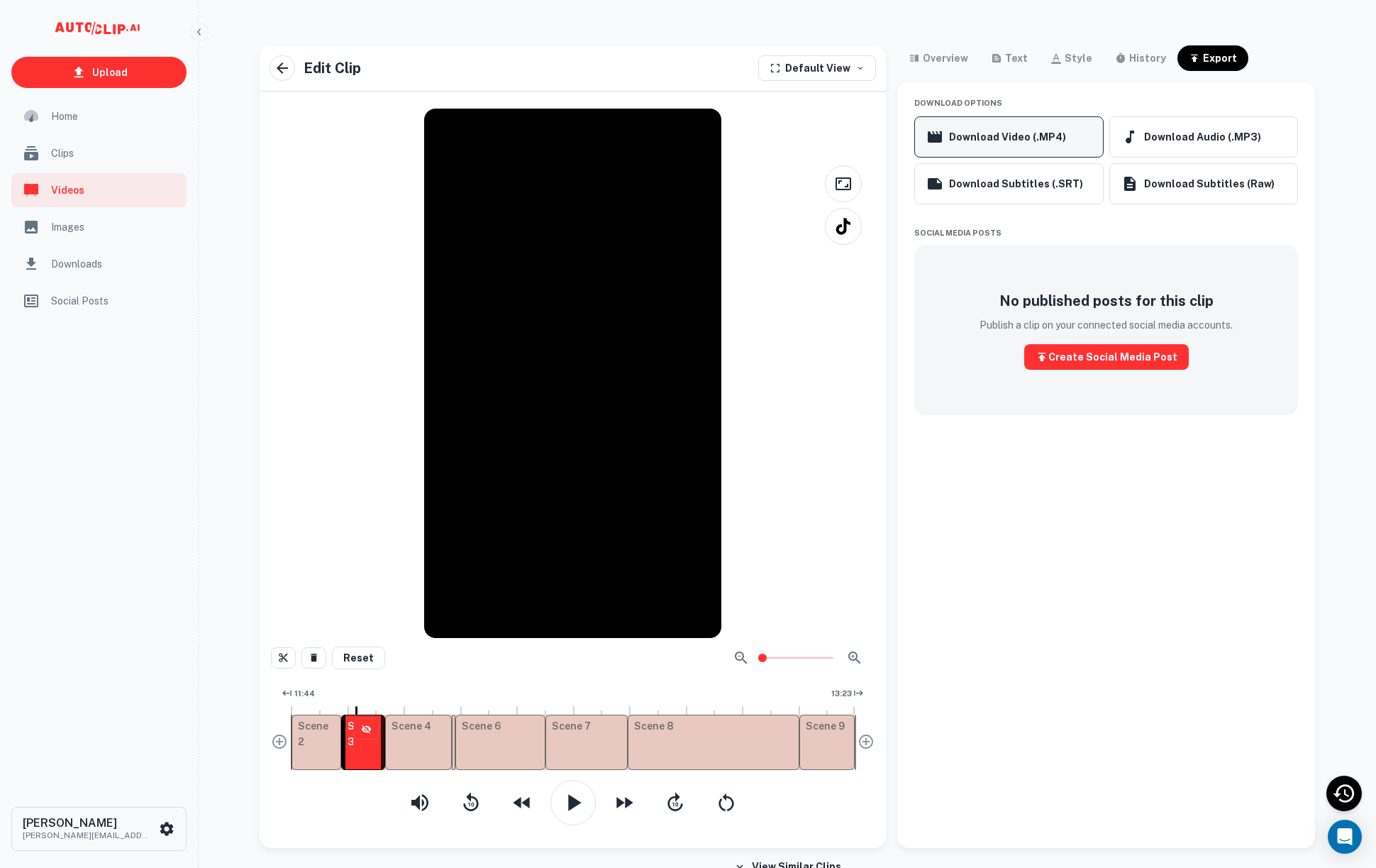
click at [1036, 128] on button "Download Video (.MP4)" at bounding box center [1009, 137] width 189 height 41
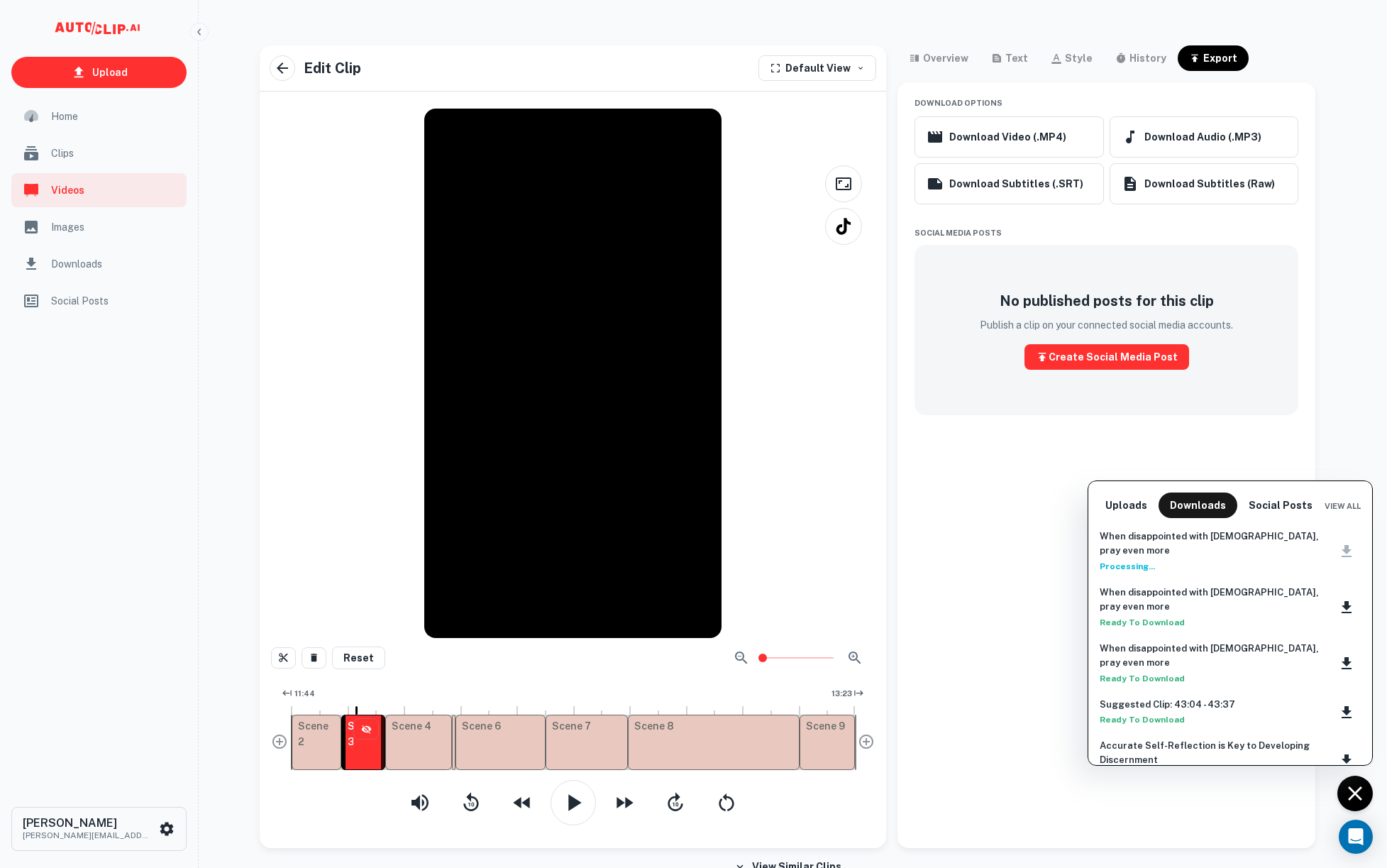
click at [941, 507] on div at bounding box center [693, 434] width 1387 height 868
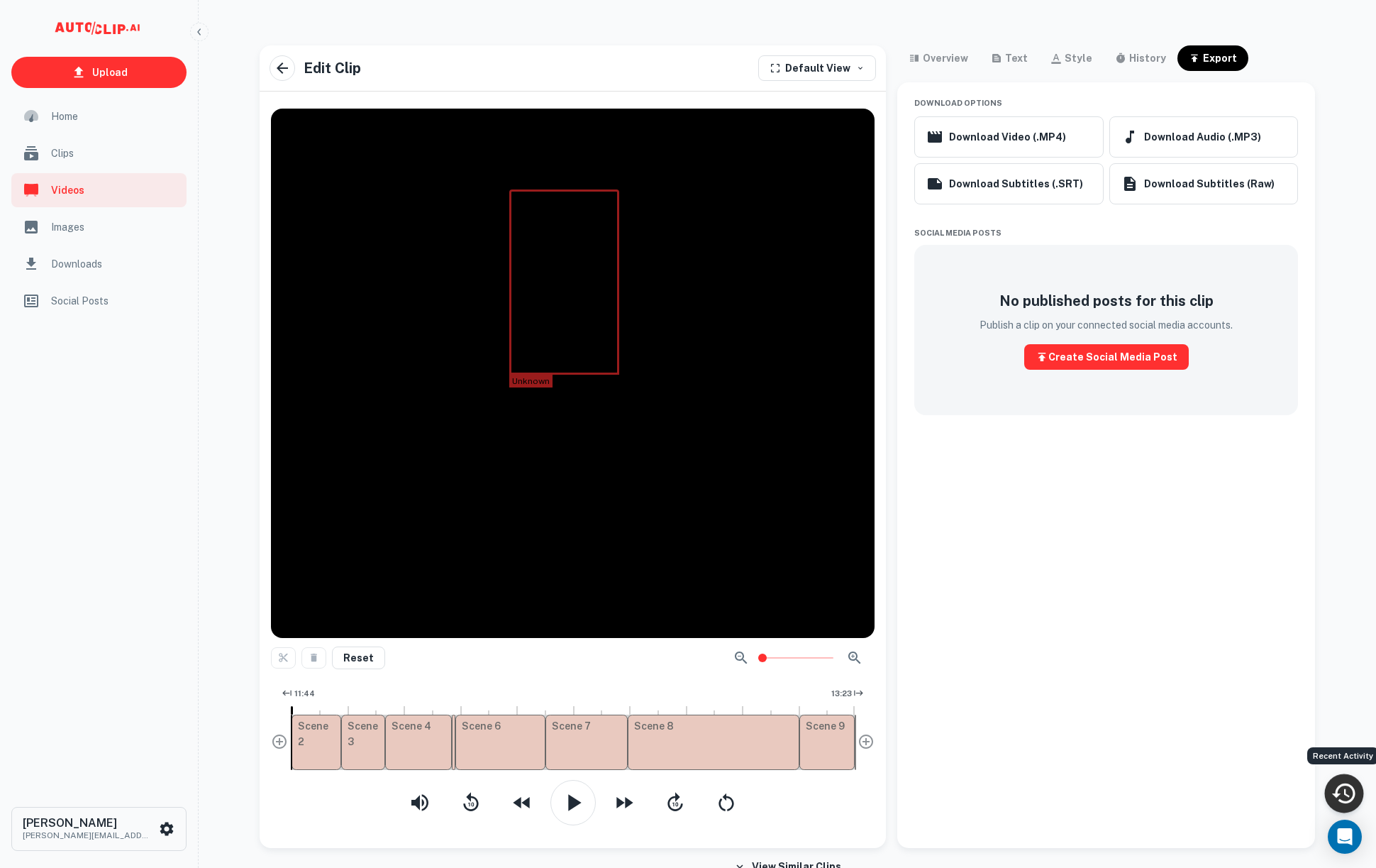
click at [1341, 795] on icon "Recent Activity" at bounding box center [1344, 793] width 27 height 27
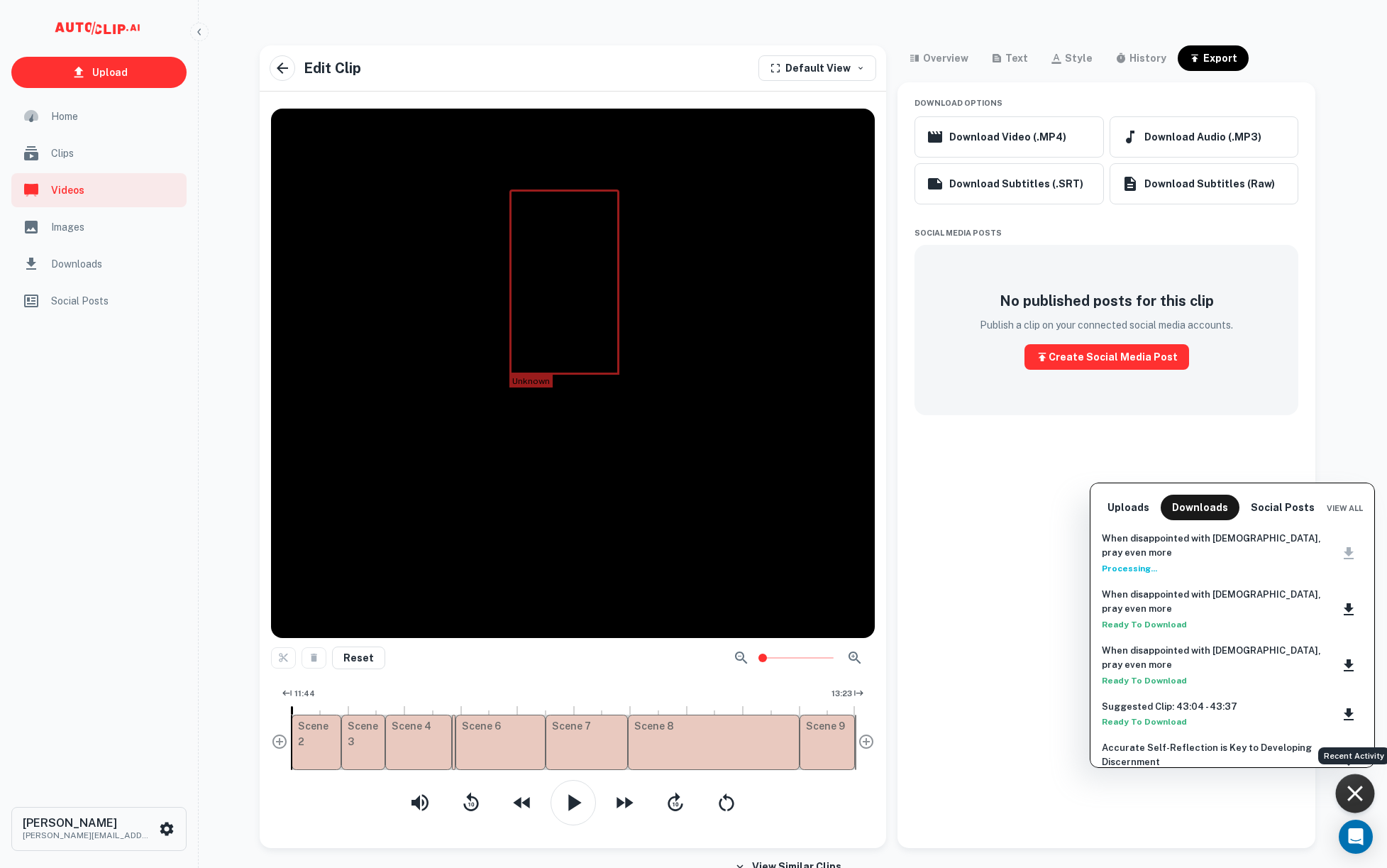
click at [1014, 53] on div at bounding box center [693, 434] width 1387 height 868
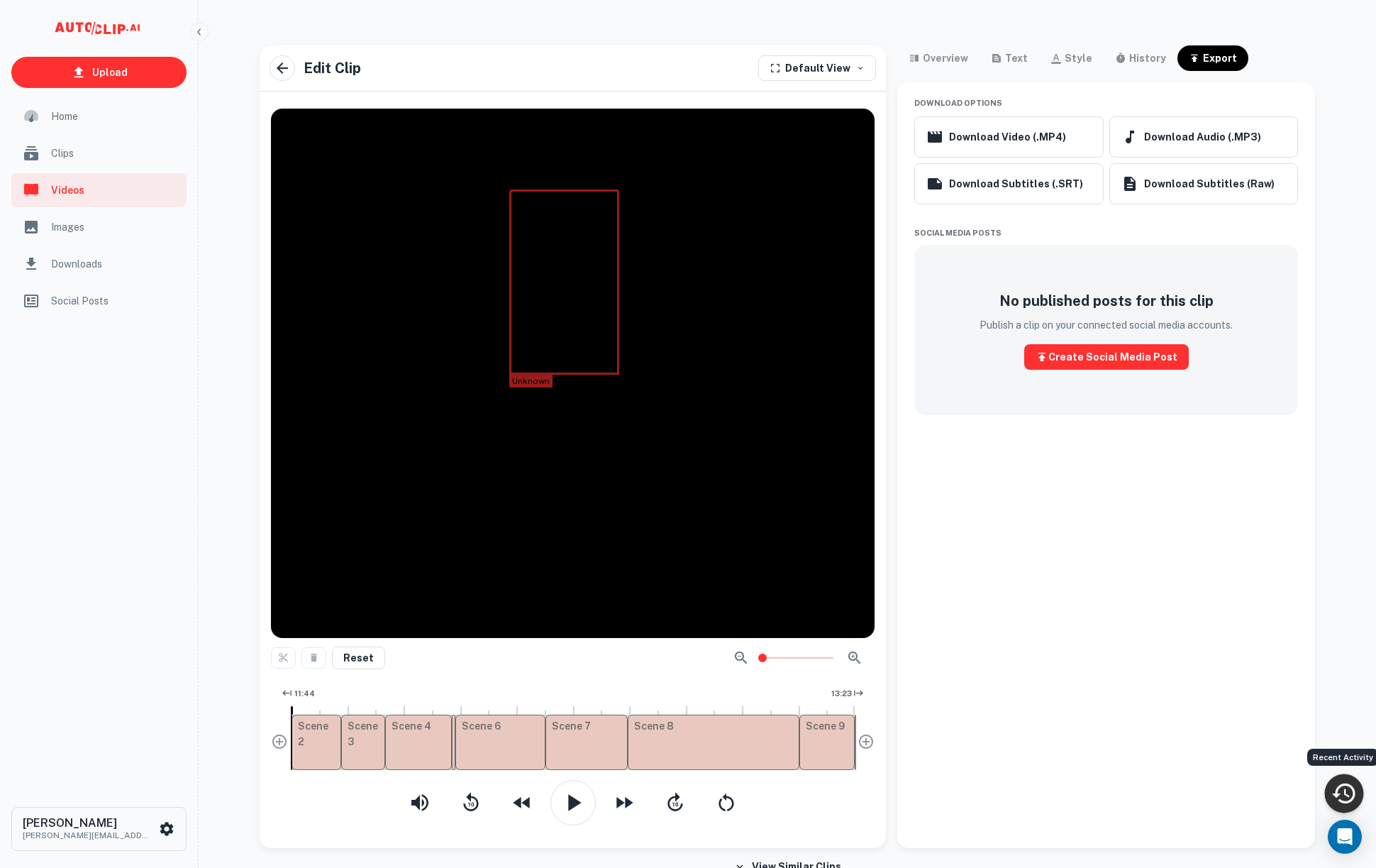
click at [1011, 62] on div "text" at bounding box center [1016, 59] width 23 height 17
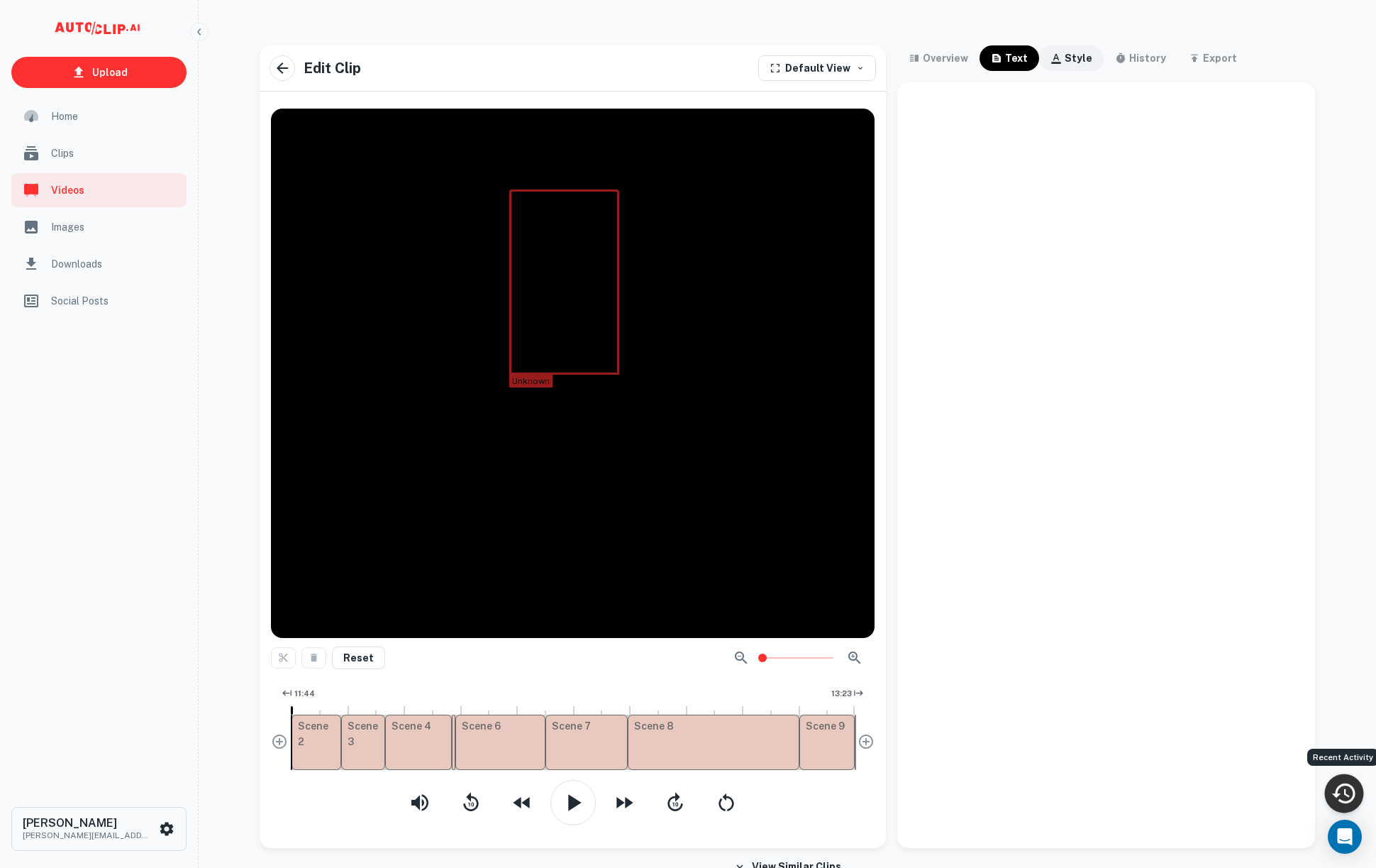
click at [1068, 59] on div "style" at bounding box center [1078, 59] width 27 height 17
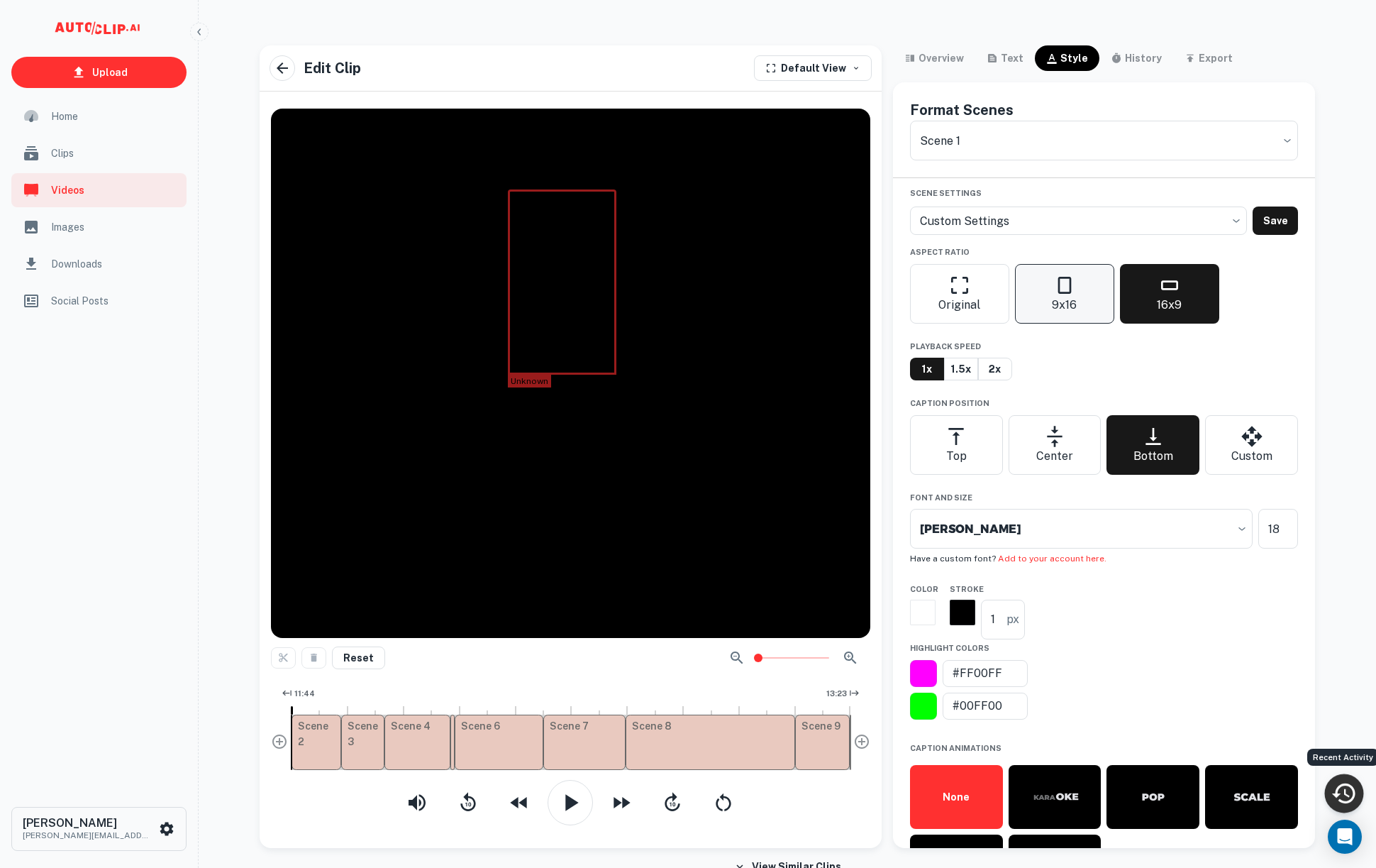
click at [1051, 286] on button "9x16" at bounding box center [1065, 293] width 99 height 59
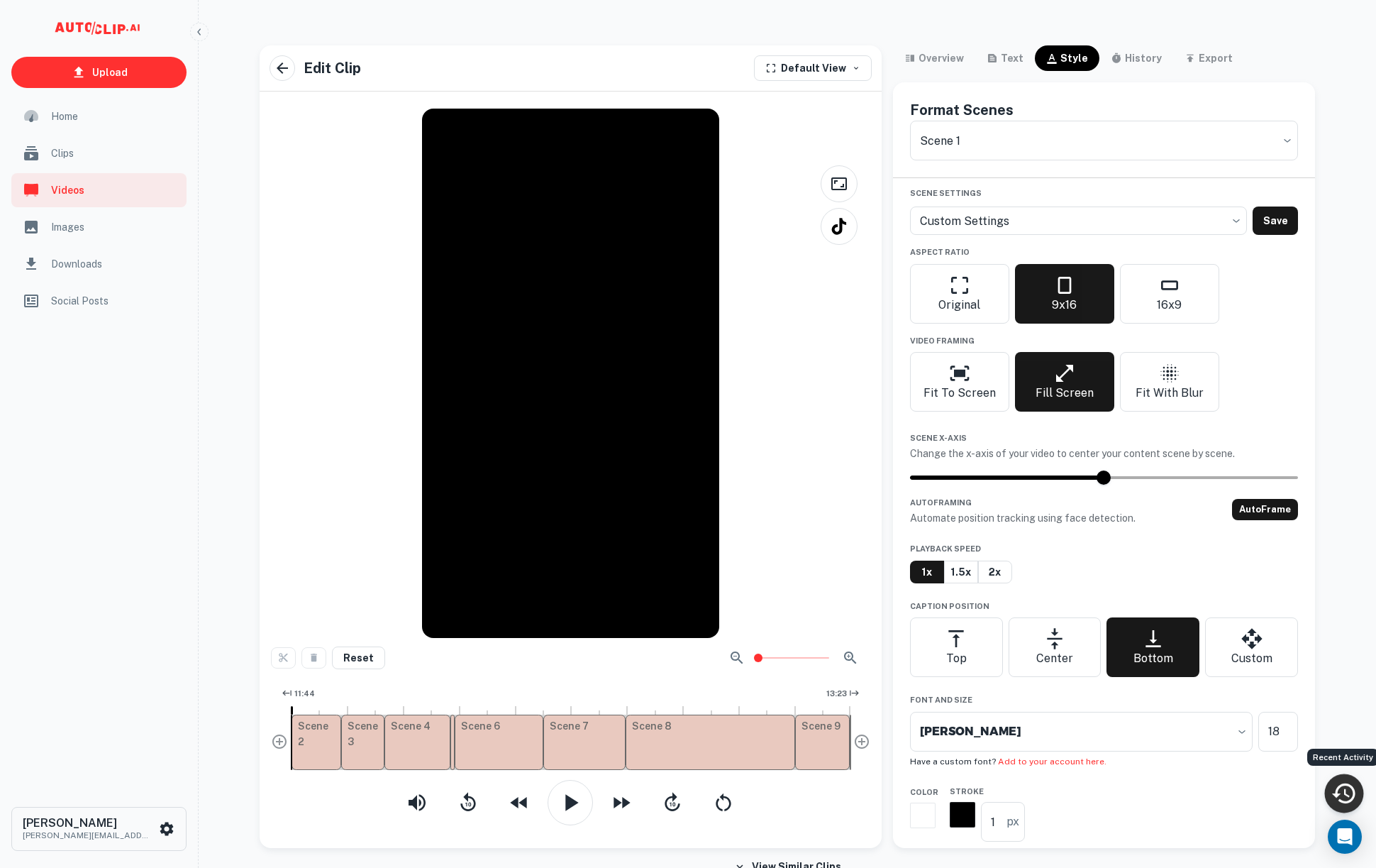
click at [1133, 96] on div "Format Scenes Scene 1 5ca3959a-840e-429b-bc58-15732b7e135b ​" at bounding box center [1104, 130] width 422 height 96
click at [1132, 137] on body "Upload Home Clips Videos Images Downloads Social Posts [PERSON_NAME] [PERSON_NA…" at bounding box center [688, 446] width 1376 height 868
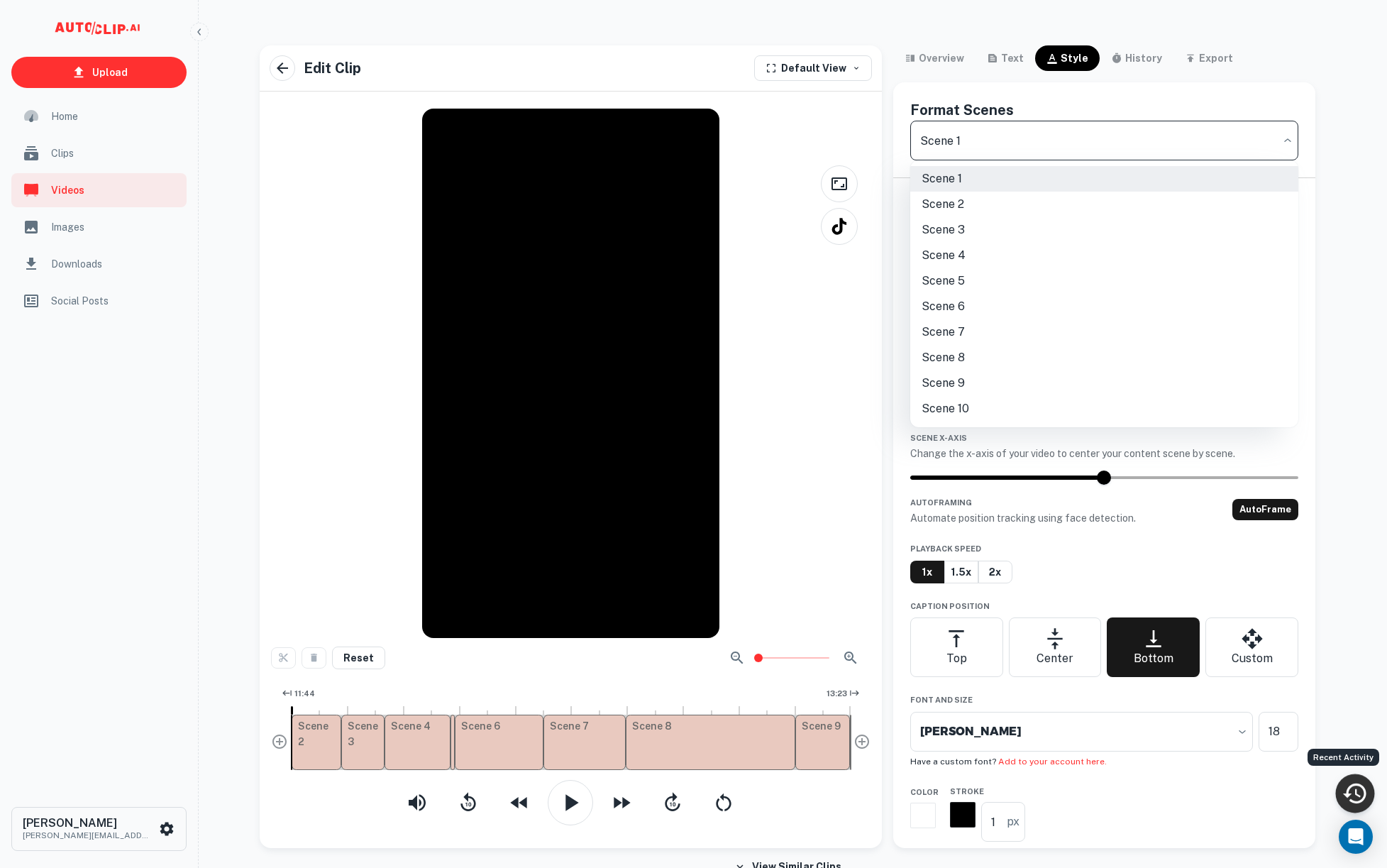
click at [1132, 137] on div at bounding box center [693, 434] width 1387 height 868
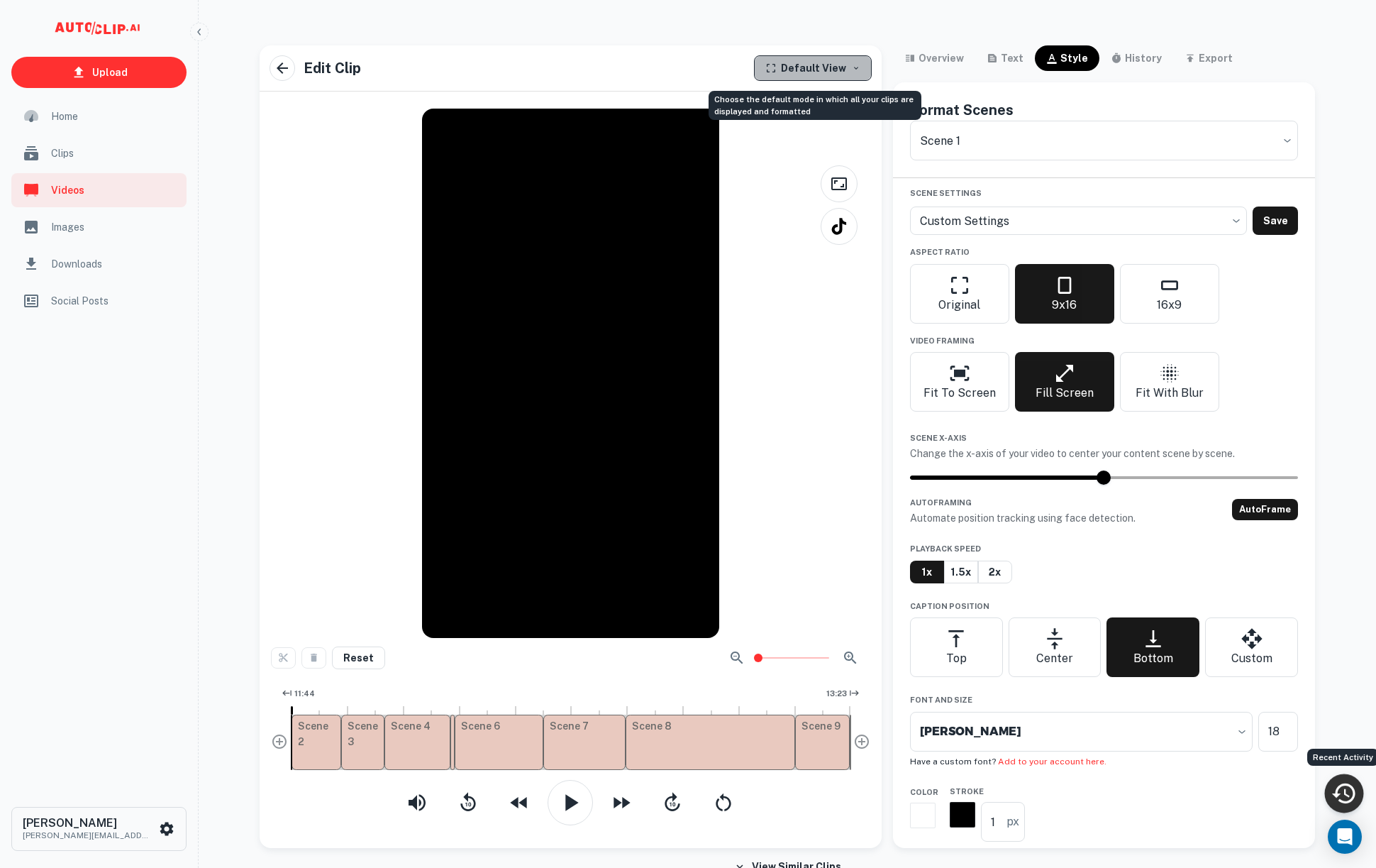
click at [861, 62] on button "Default View" at bounding box center [812, 68] width 118 height 26
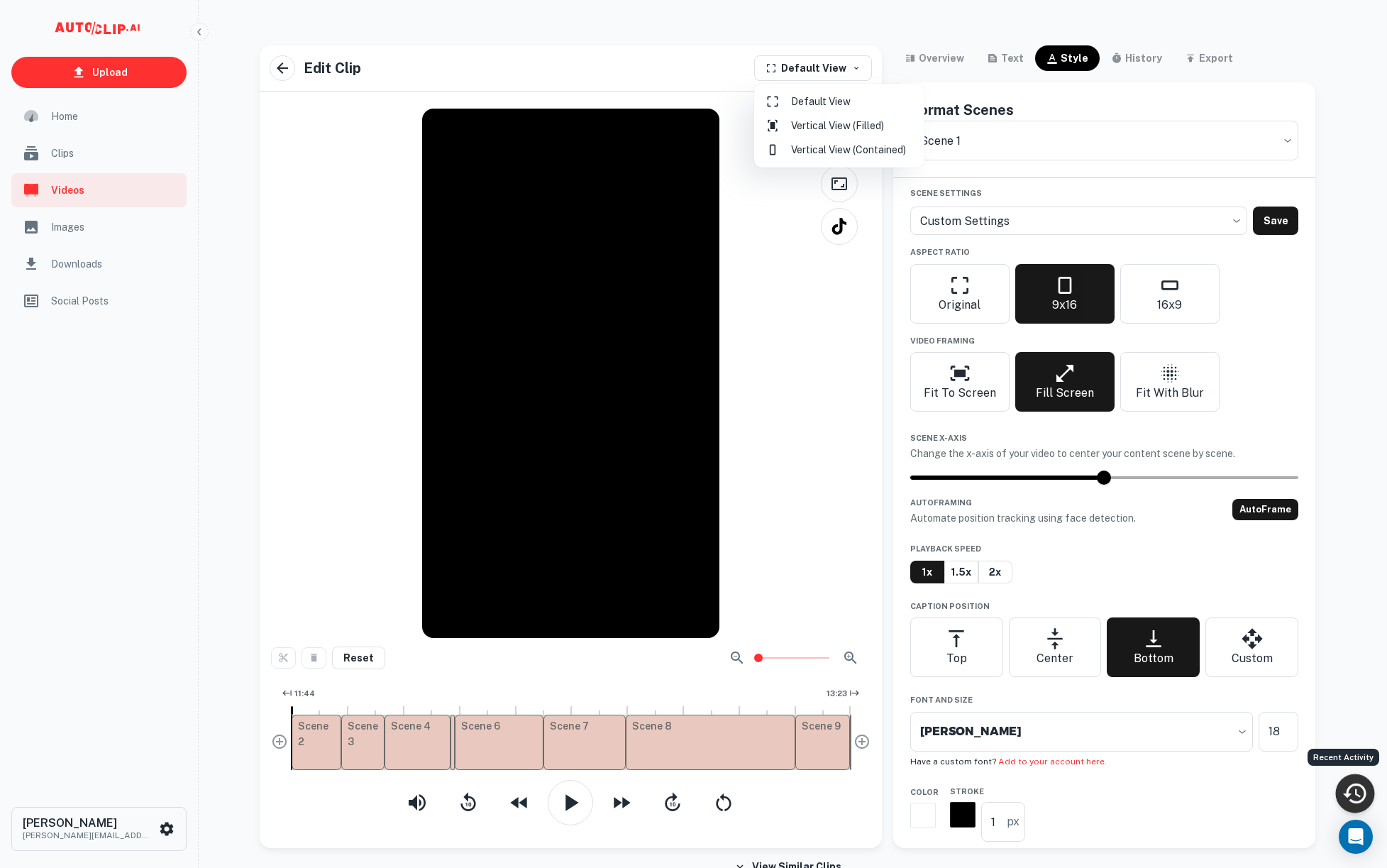
click at [862, 37] on div at bounding box center [693, 434] width 1387 height 868
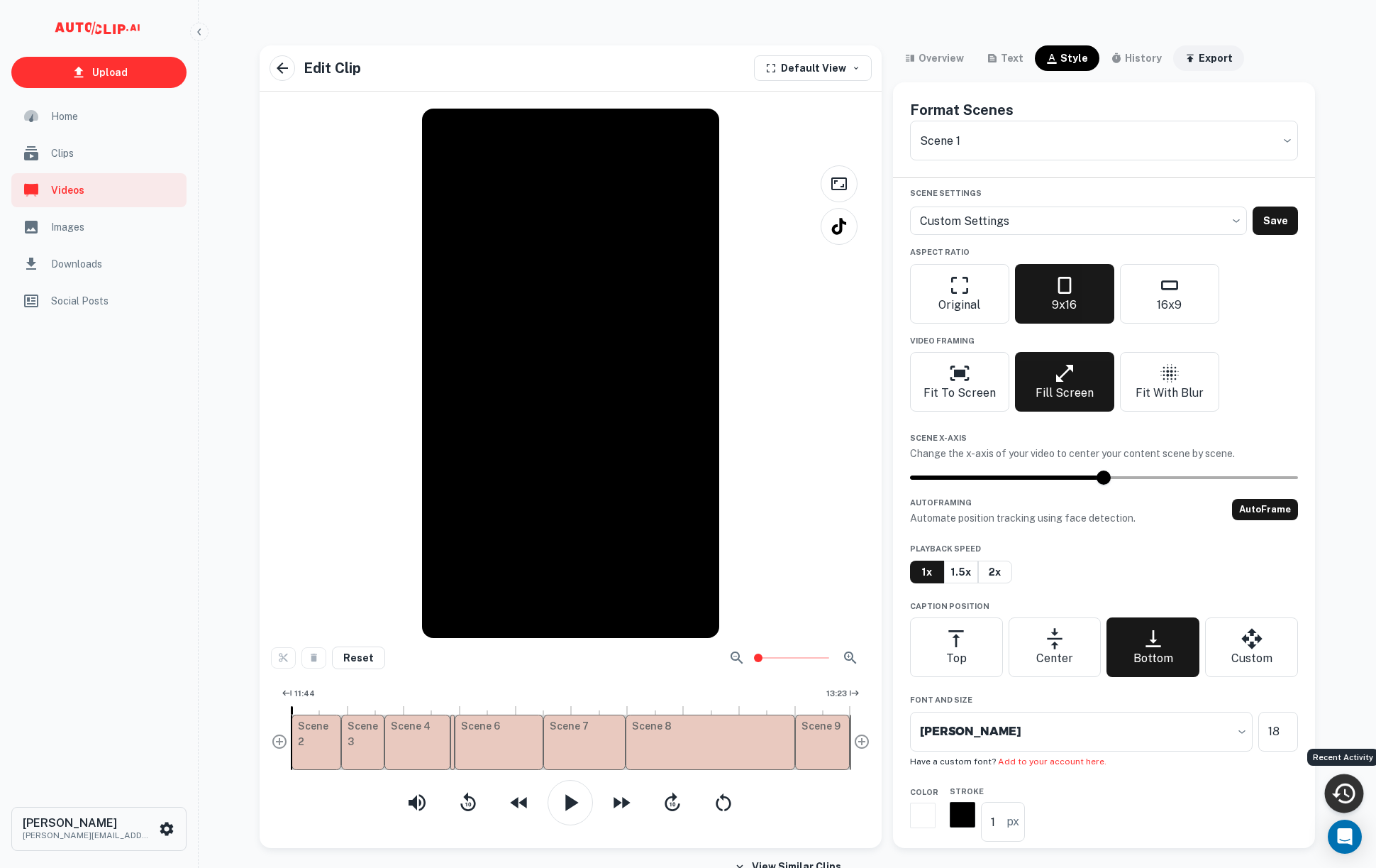
click at [1199, 52] on div "export" at bounding box center [1216, 59] width 34 height 17
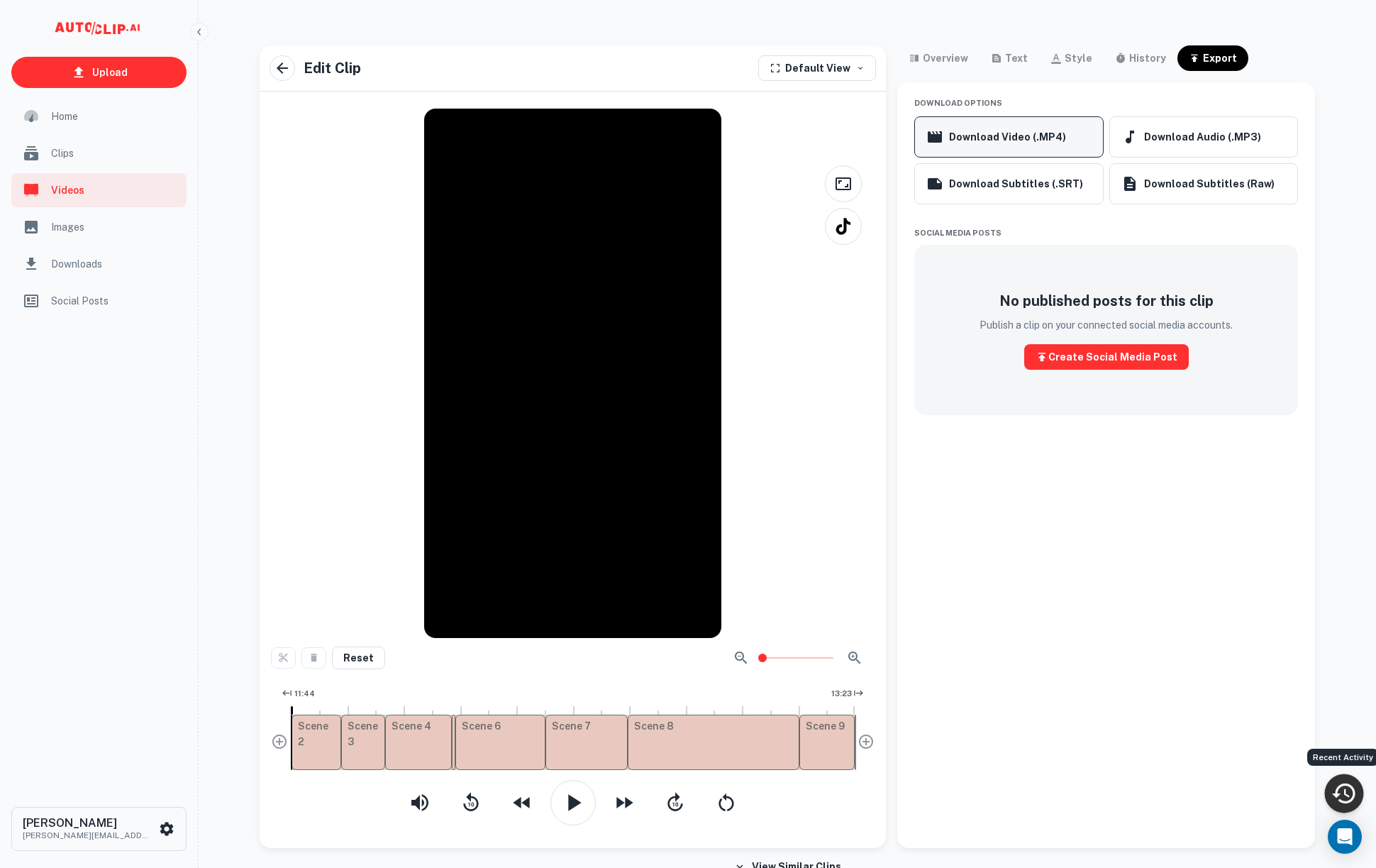
click at [1079, 125] on button "Download Video (.MP4)" at bounding box center [1009, 137] width 189 height 41
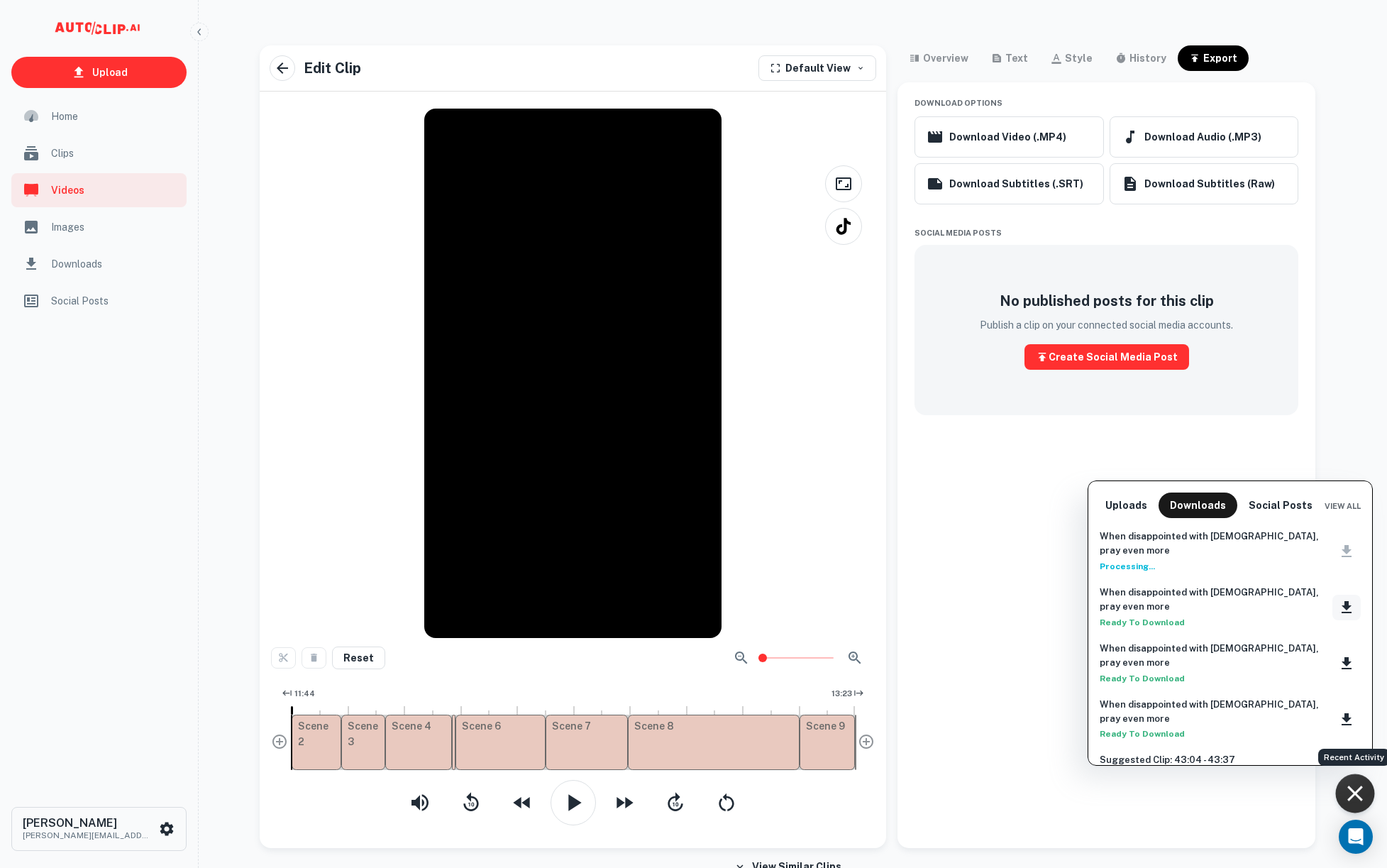
click at [1342, 601] on icon "Download clip" at bounding box center [1346, 607] width 10 height 12
click at [279, 262] on div at bounding box center [693, 434] width 1387 height 868
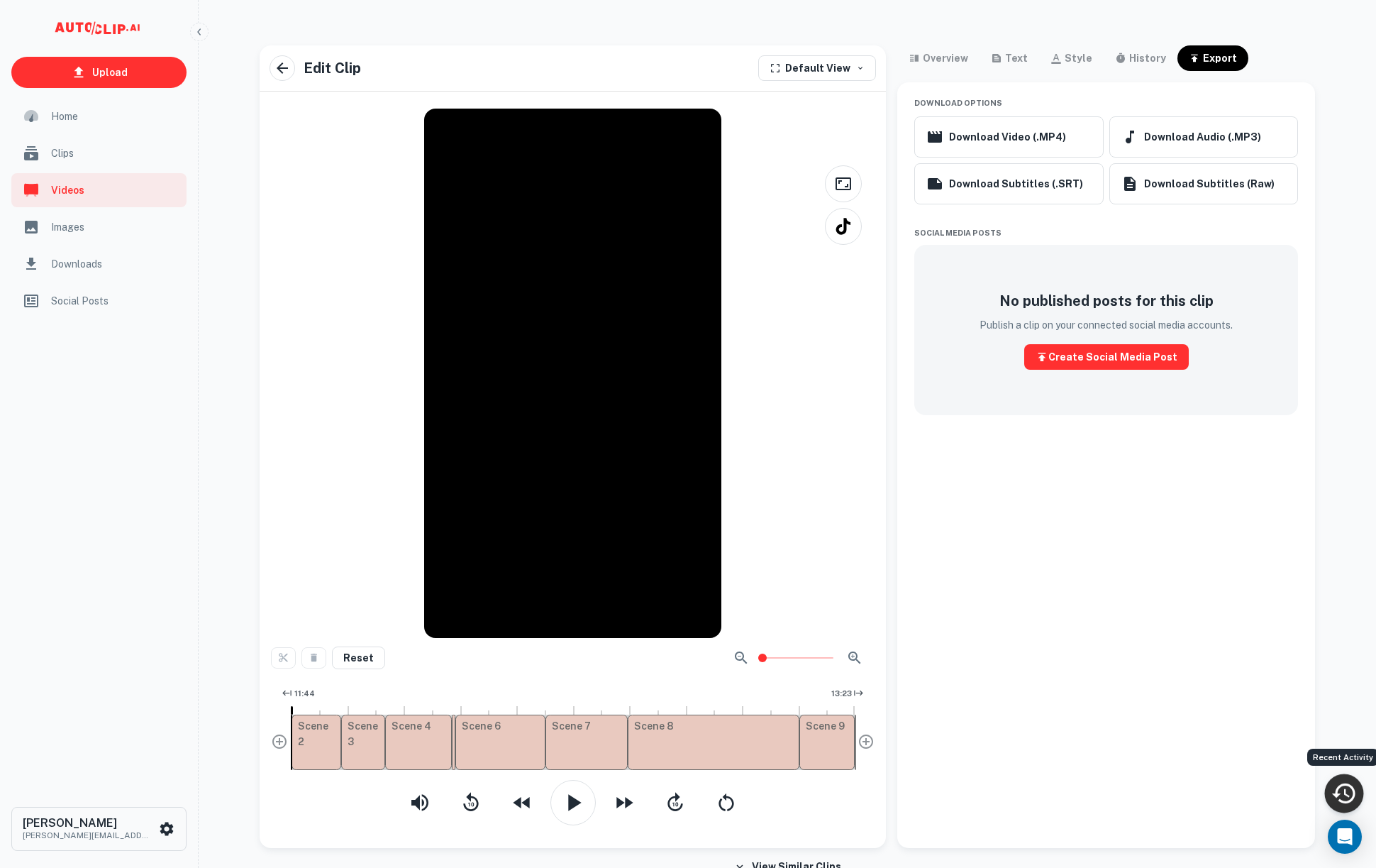
click at [1353, 794] on icon "Recent Activity" at bounding box center [1344, 792] width 23 height 20
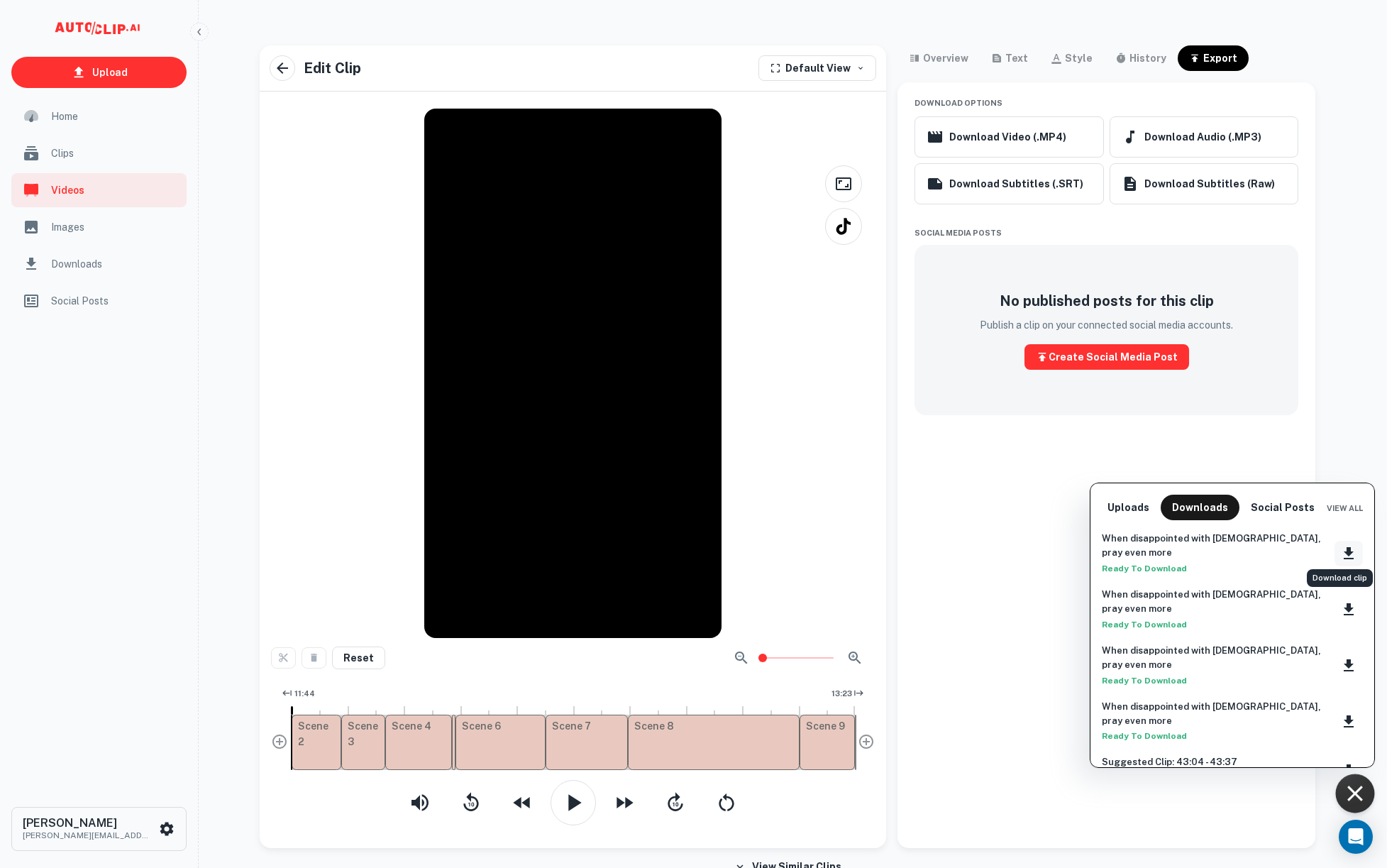
click at [1344, 547] on icon "Download clip" at bounding box center [1349, 553] width 10 height 12
click at [1368, 22] on div "Downloading: When disappointed with [DEMOGRAPHIC_DATA], pray even more Download…" at bounding box center [1262, 105] width 227 height 187
click at [993, 54] on div at bounding box center [693, 434] width 1387 height 868
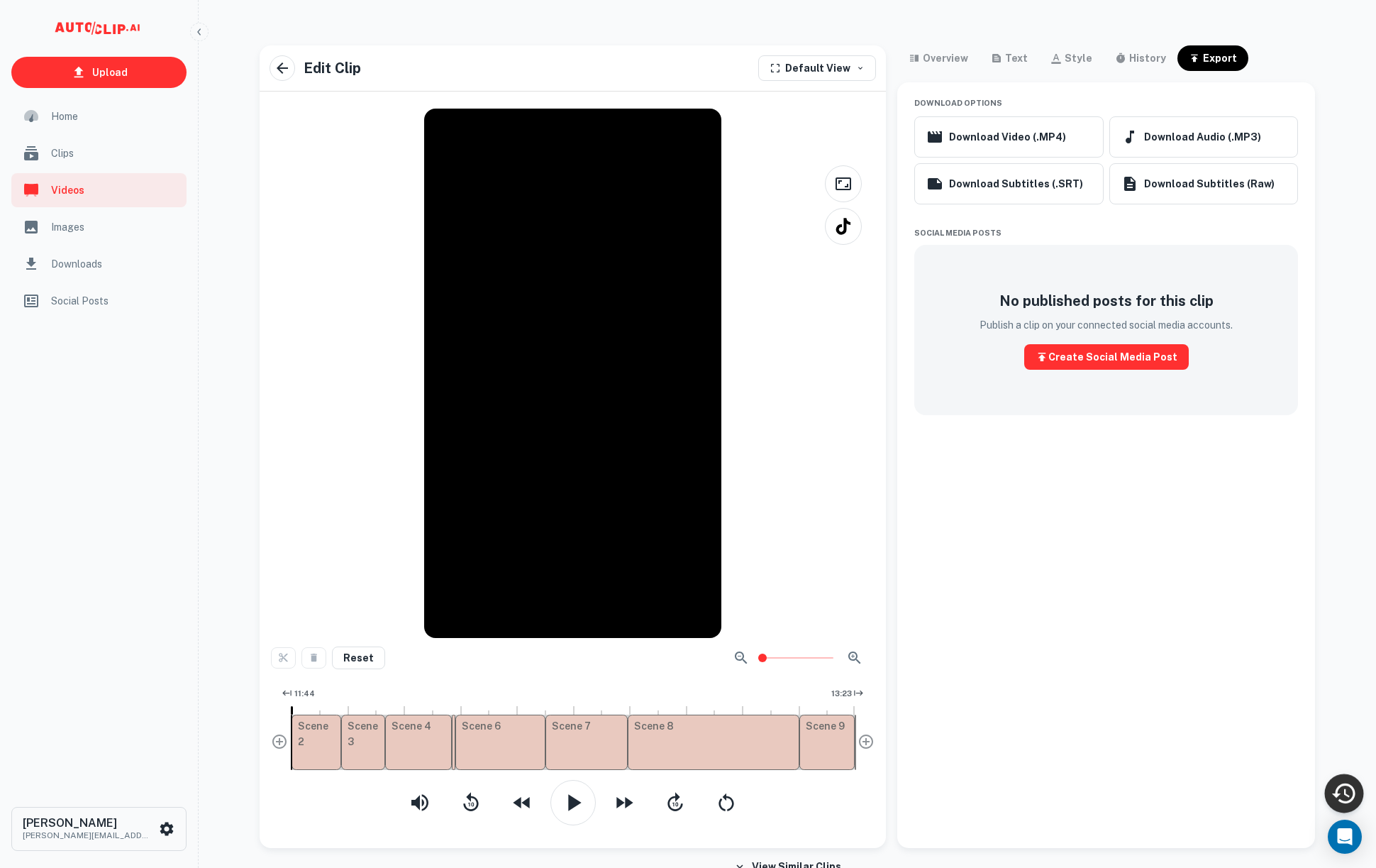
click at [1057, 57] on div "Uploads Downloads Social Posts View All When disappointed with [DEMOGRAPHIC_DAT…" at bounding box center [688, 411] width 1376 height 913
click at [1058, 62] on div "style" at bounding box center [1072, 59] width 42 height 17
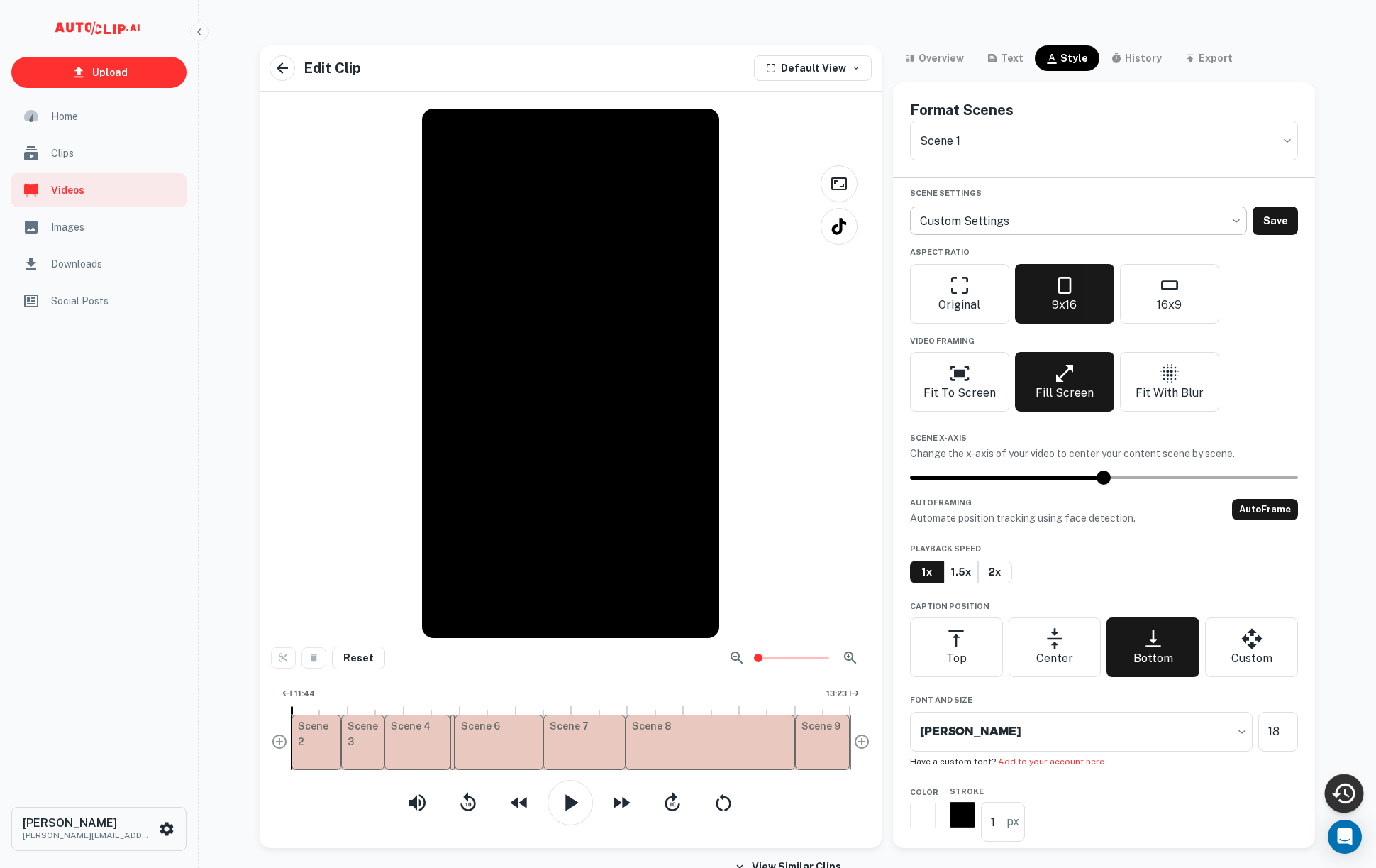
click at [1016, 215] on body "Upload Home Clips Videos Images Downloads Social Posts [PERSON_NAME] [PERSON_NA…" at bounding box center [688, 446] width 1376 height 868
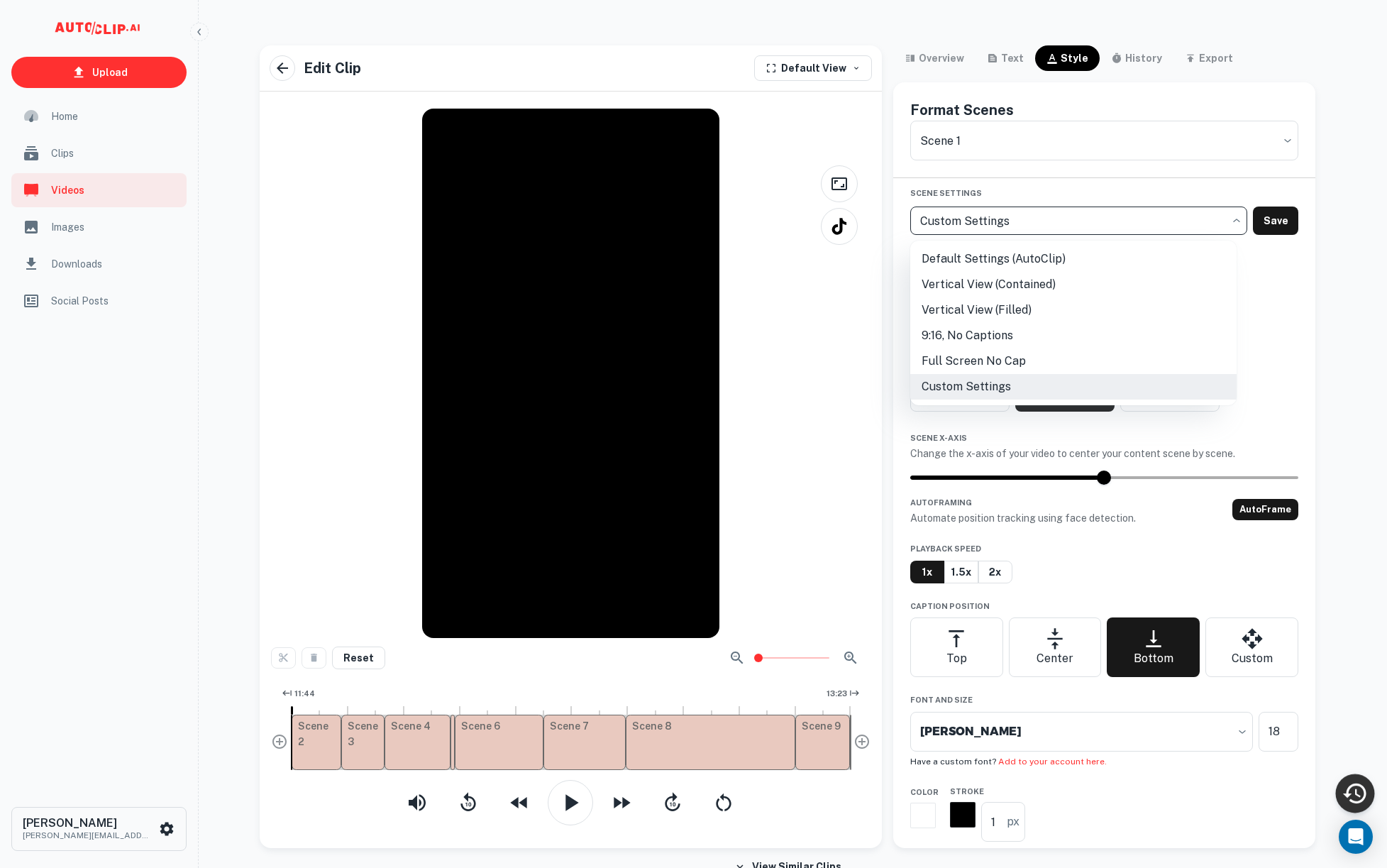
click at [1012, 259] on li "Default Settings (AutoClip)" at bounding box center [1073, 258] width 326 height 26
type input "default"
checkbox input "true"
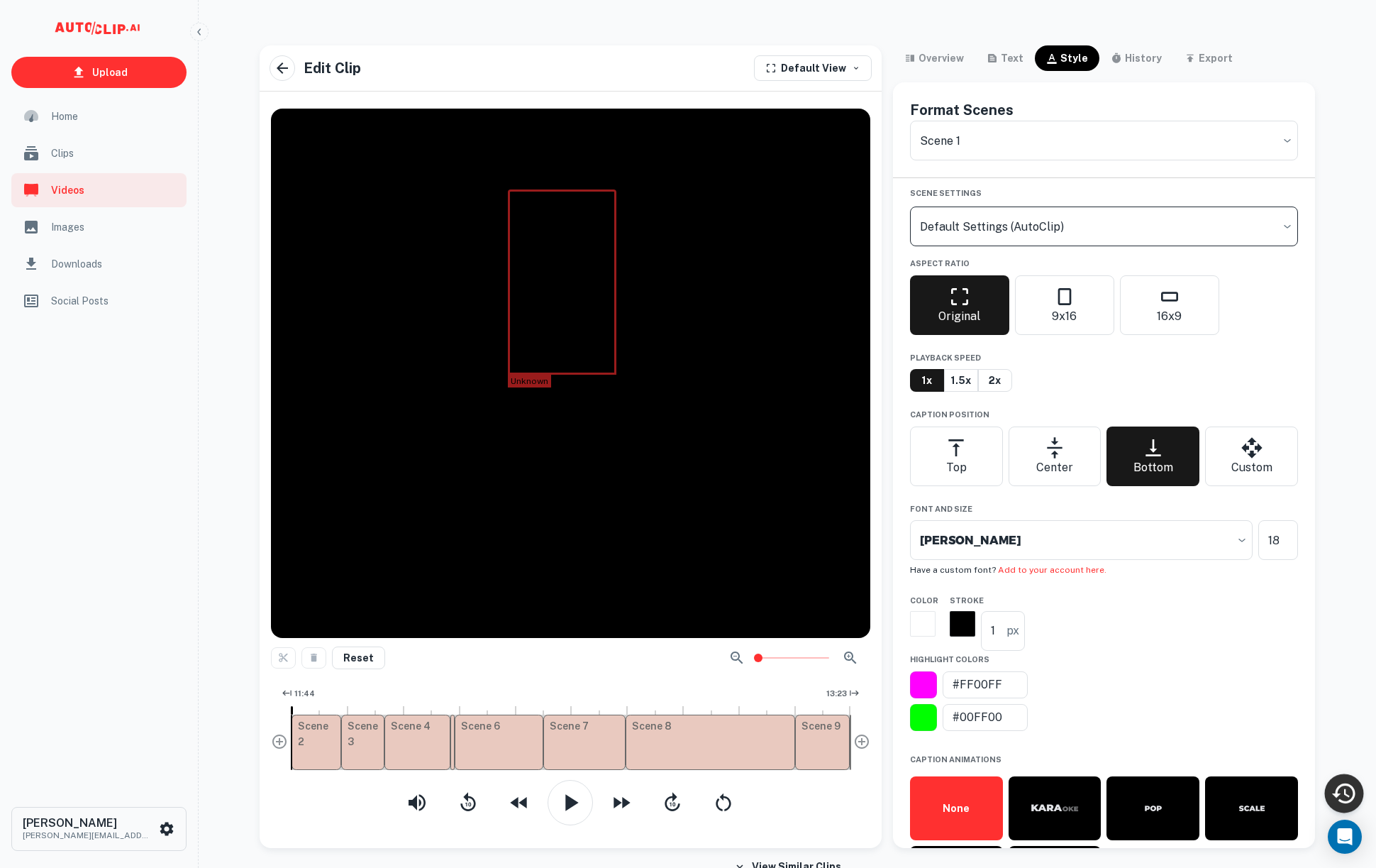
click at [1025, 233] on body "Upload Home Clips Videos Images Downloads Social Posts [PERSON_NAME] [PERSON_NA…" at bounding box center [688, 446] width 1376 height 868
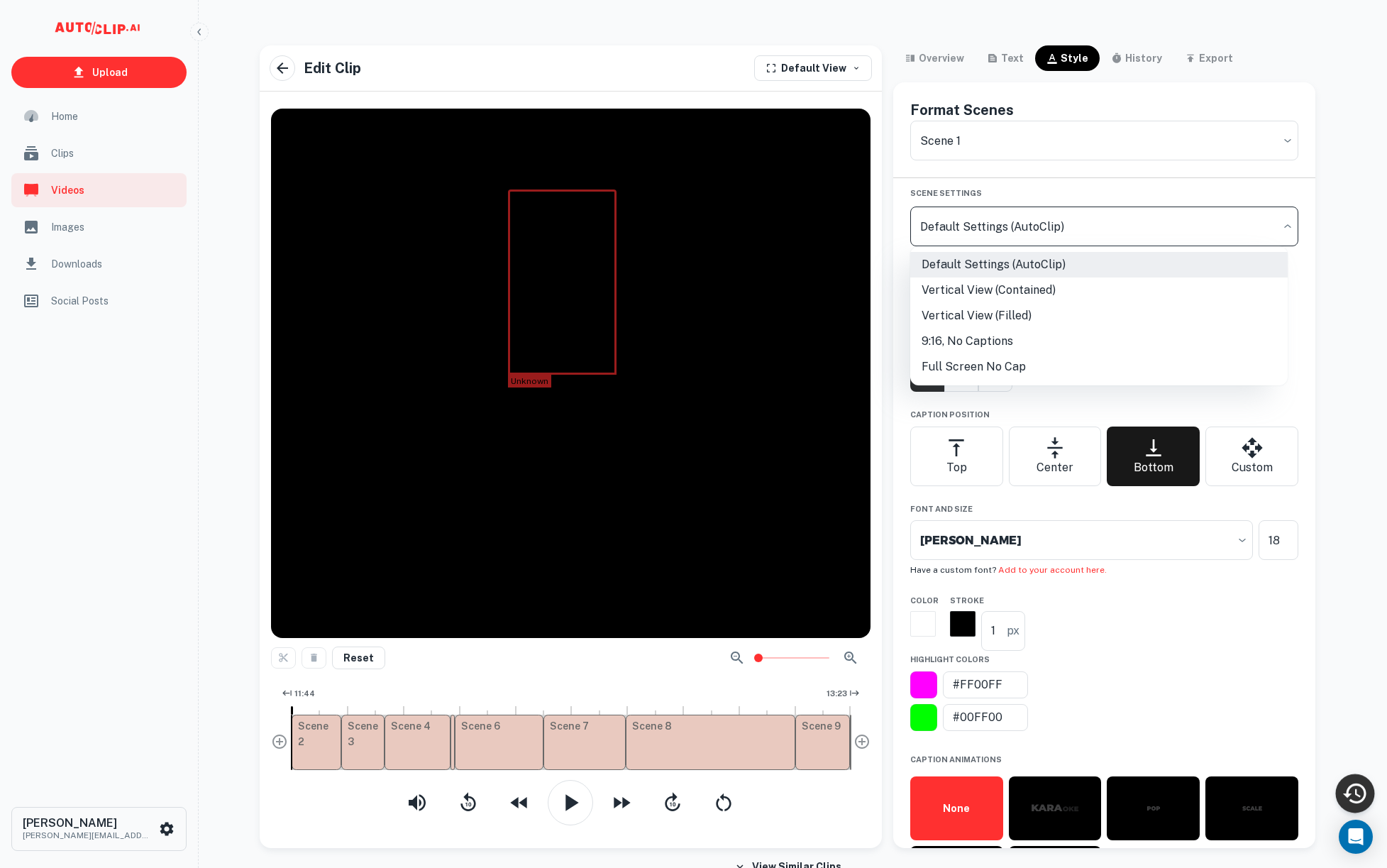
click at [1025, 233] on div at bounding box center [693, 434] width 1387 height 868
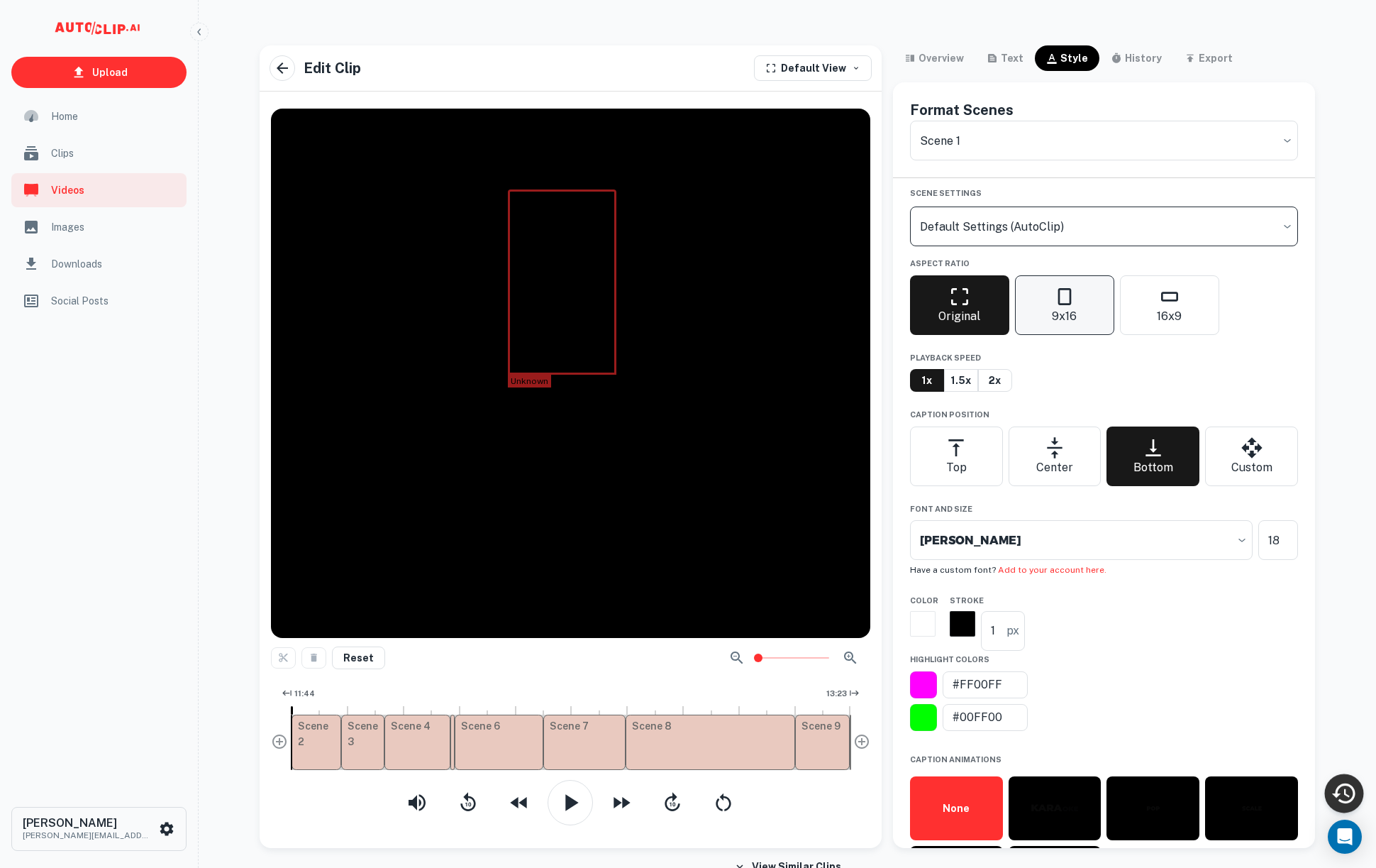
click at [1076, 323] on p "9x16" at bounding box center [1065, 316] width 25 height 17
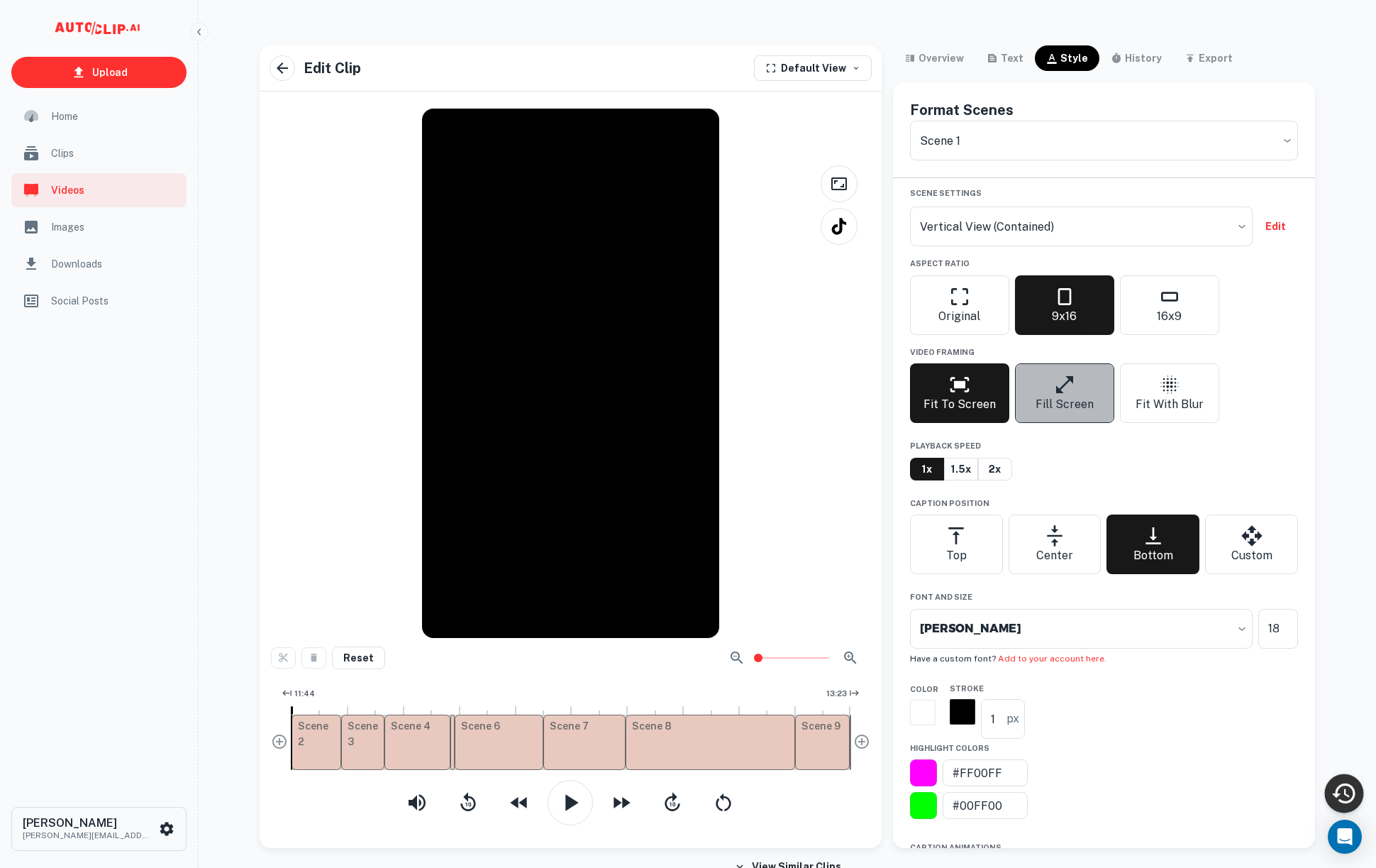
click at [1072, 409] on p "Fill Screen" at bounding box center [1065, 404] width 59 height 17
type input "vertical-filled"
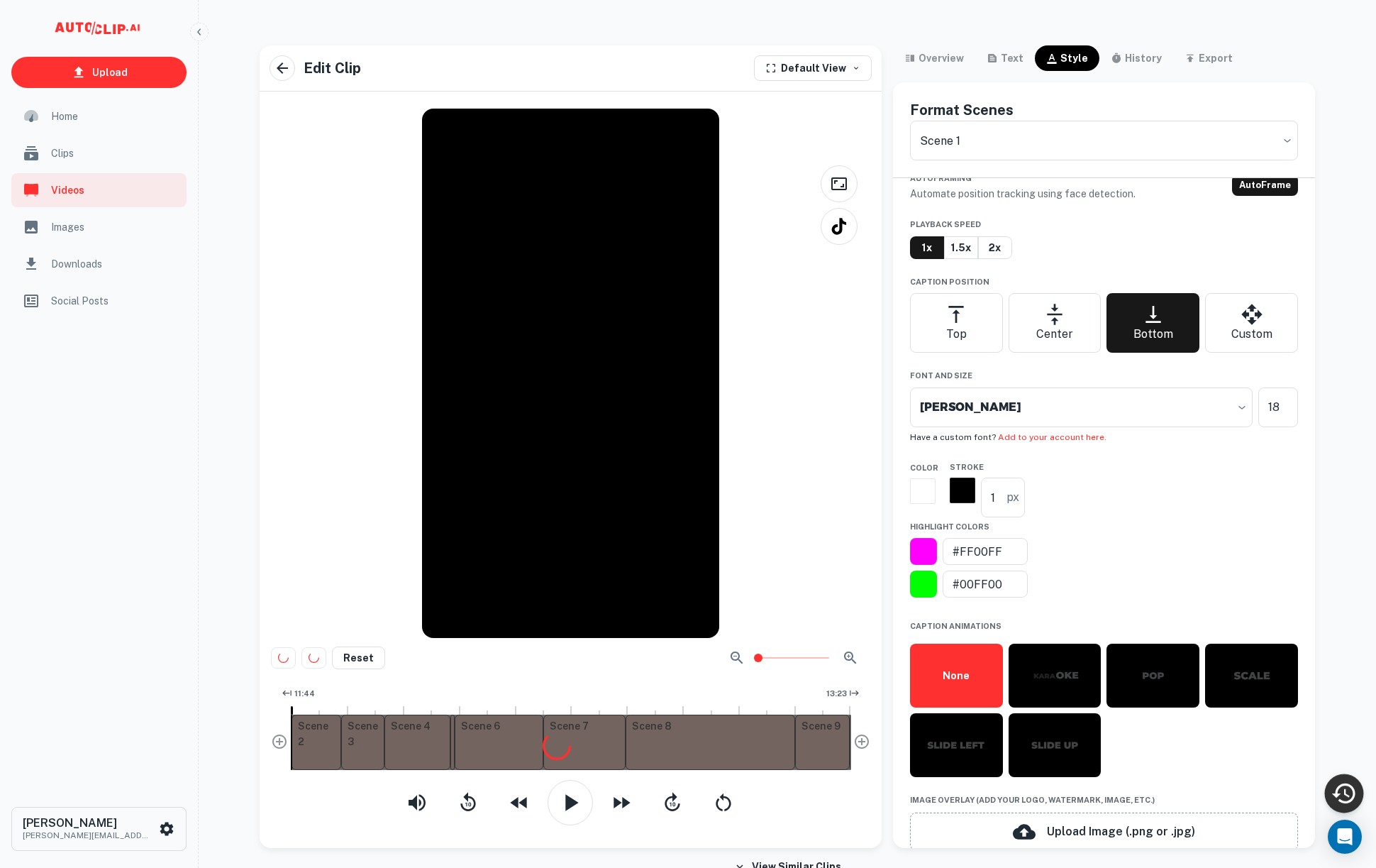
scroll to position [471, 0]
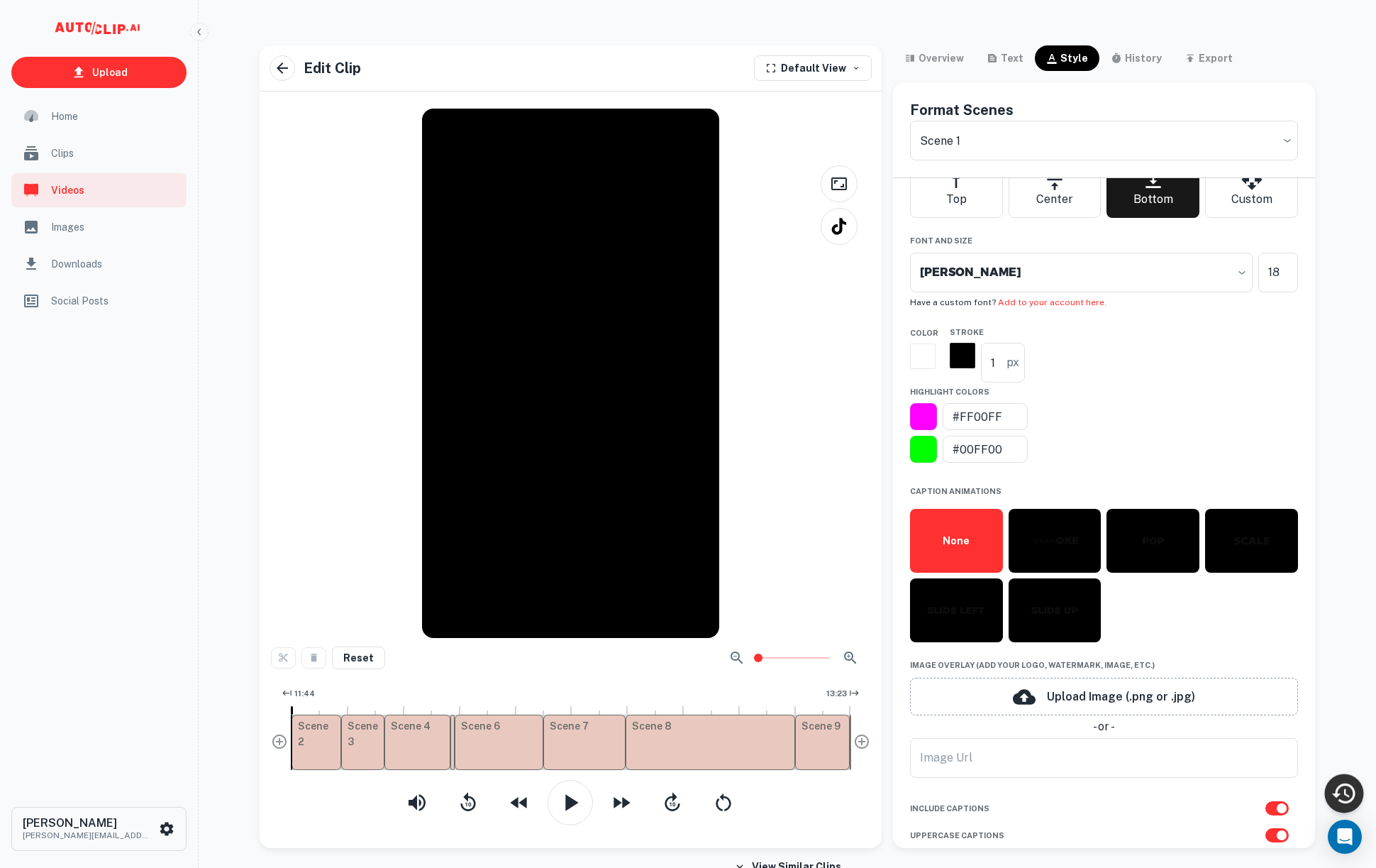
click at [1268, 811] on input "checkbox" at bounding box center [1282, 808] width 81 height 27
checkbox input "true"
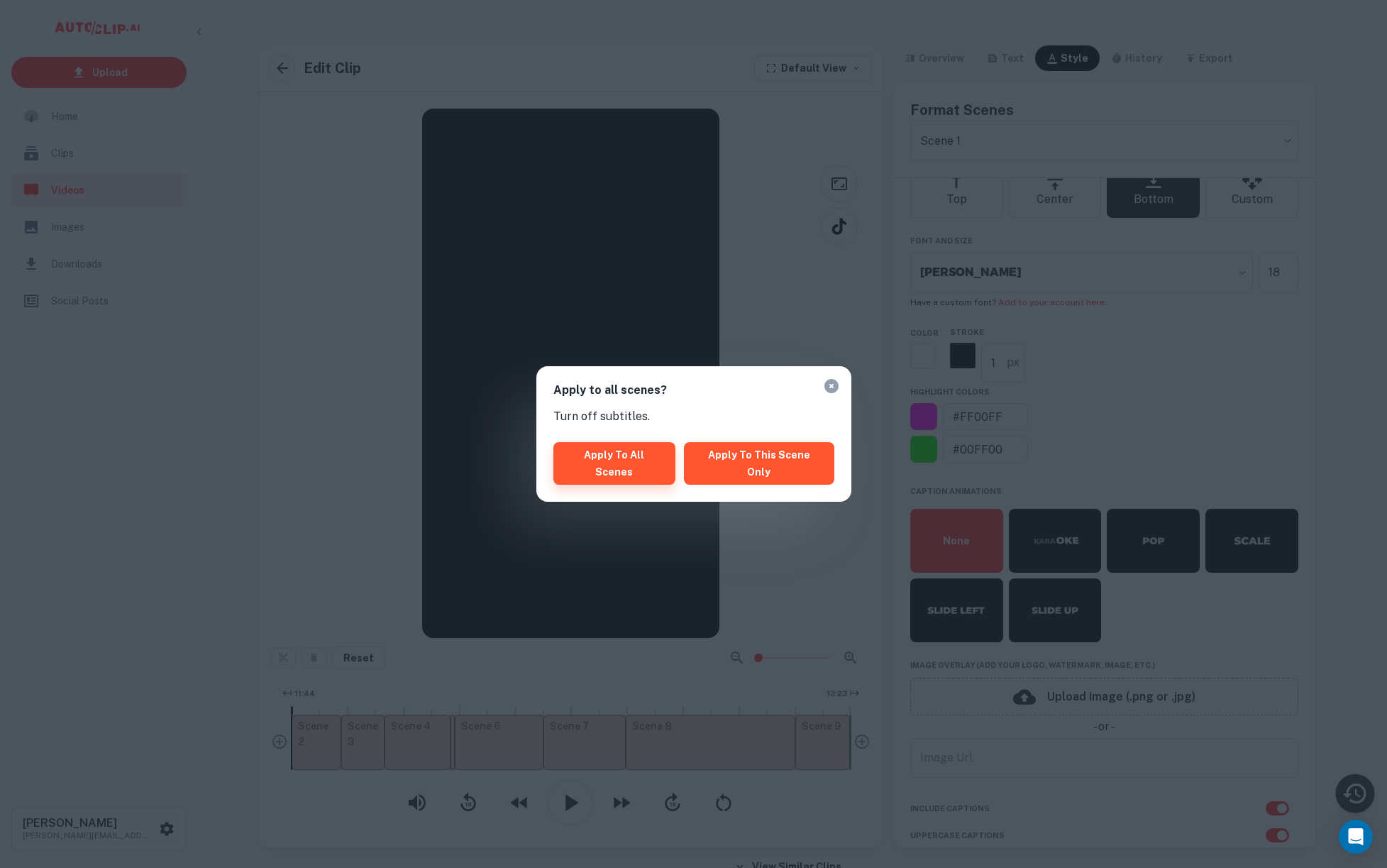
click at [587, 464] on button "Apply to all scenes" at bounding box center [614, 463] width 123 height 43
type input "6414b47e-c261-4d6a-a92a-a44fe5b96d43"
checkbox input "false"
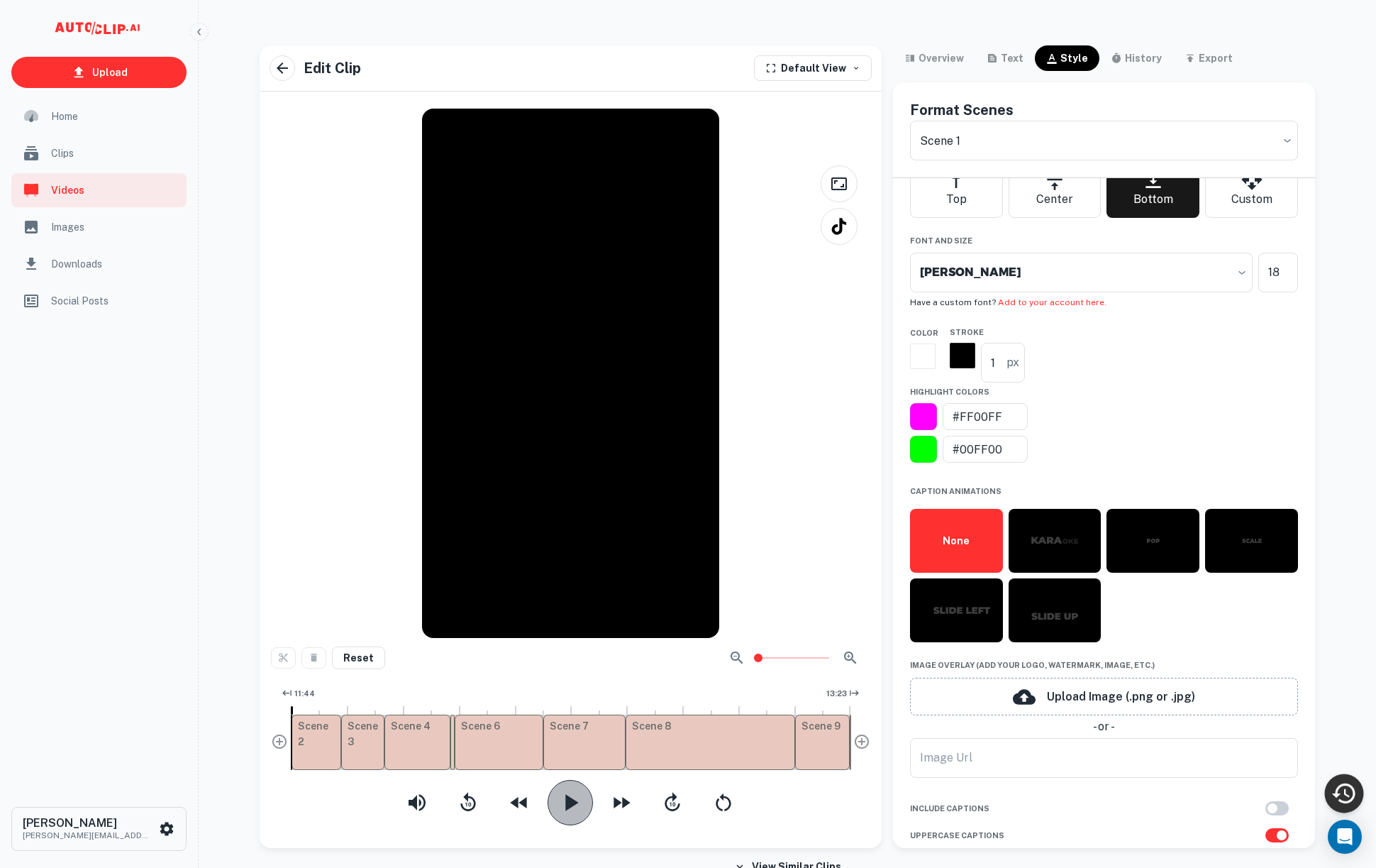
click at [578, 805] on icon "button" at bounding box center [571, 802] width 28 height 28
type input "688937ca-4686-4274-b0e5-542e63493ebd"
checkbox input "false"
checkbox input "true"
type input "6414b47e-c261-4d6a-a92a-a44fe5b96d43edited"
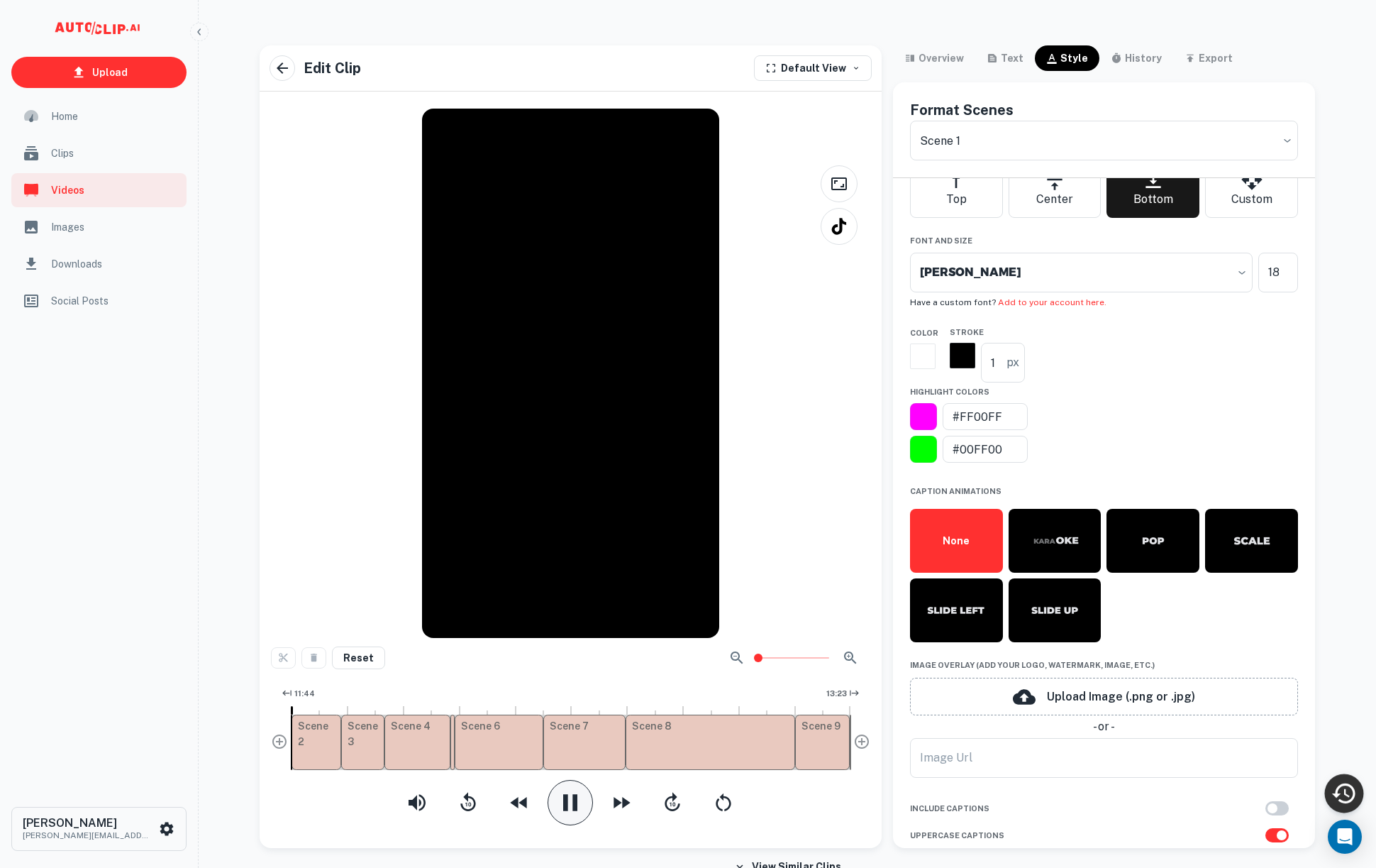
scroll to position [459, 0]
click at [578, 805] on icon "button" at bounding box center [571, 802] width 14 height 16
type input "44"
click at [1185, 58] on icon "button" at bounding box center [1190, 58] width 12 height 12
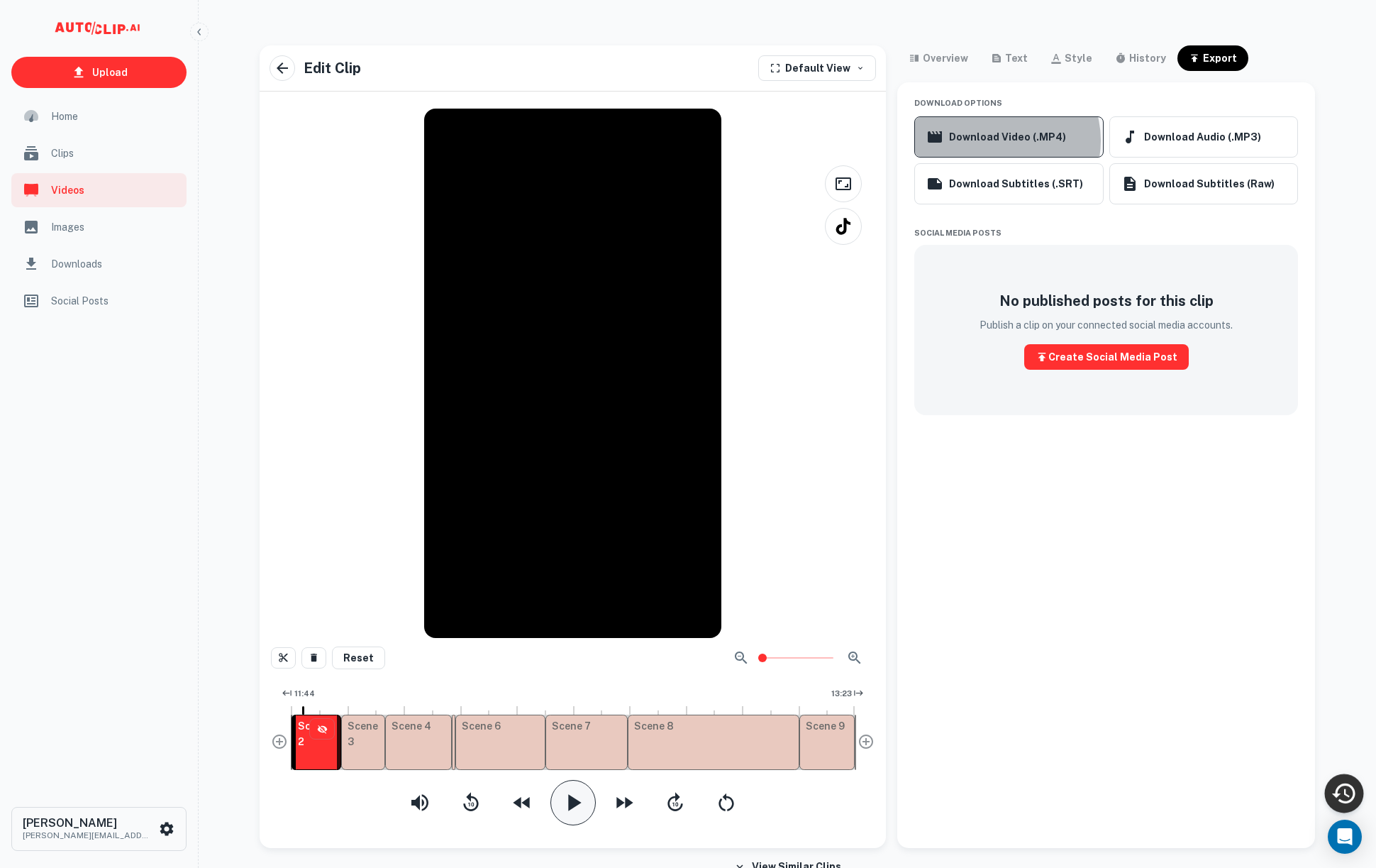
click at [1000, 141] on button "Download Video (.MP4)" at bounding box center [1009, 137] width 189 height 41
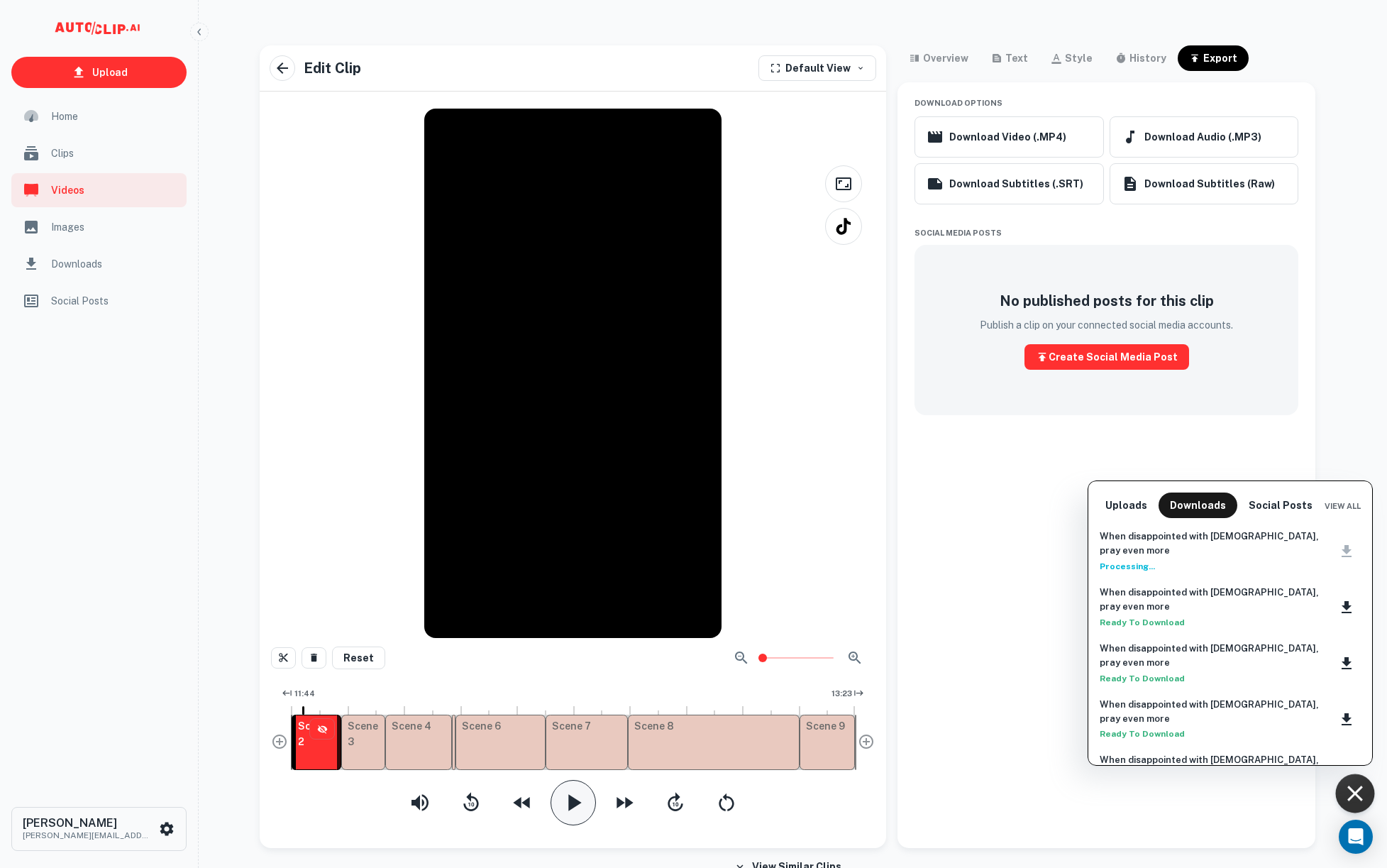
click at [901, 417] on div at bounding box center [693, 434] width 1387 height 868
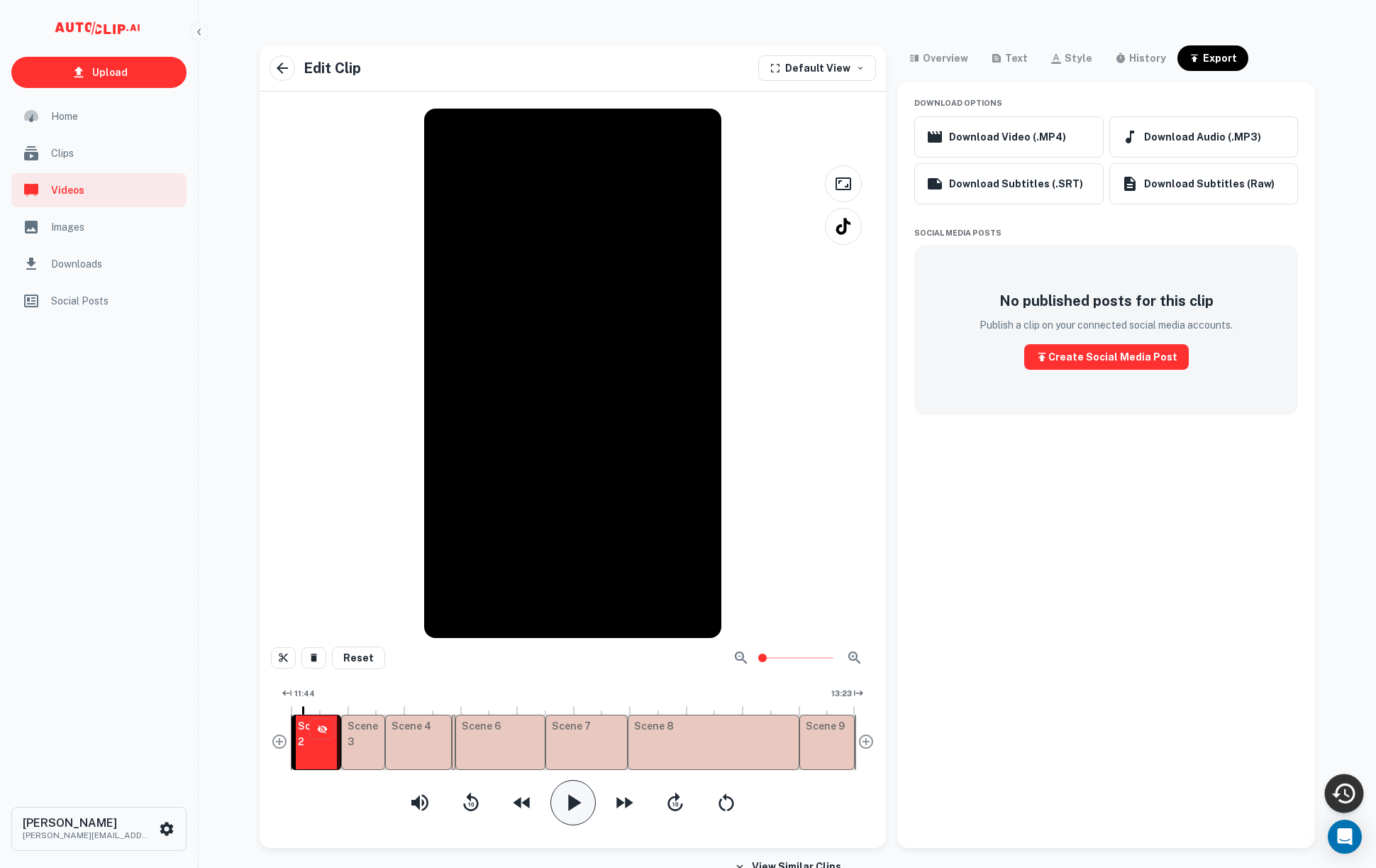
click at [1333, 778] on div "Recent Activity" at bounding box center [1345, 794] width 39 height 39
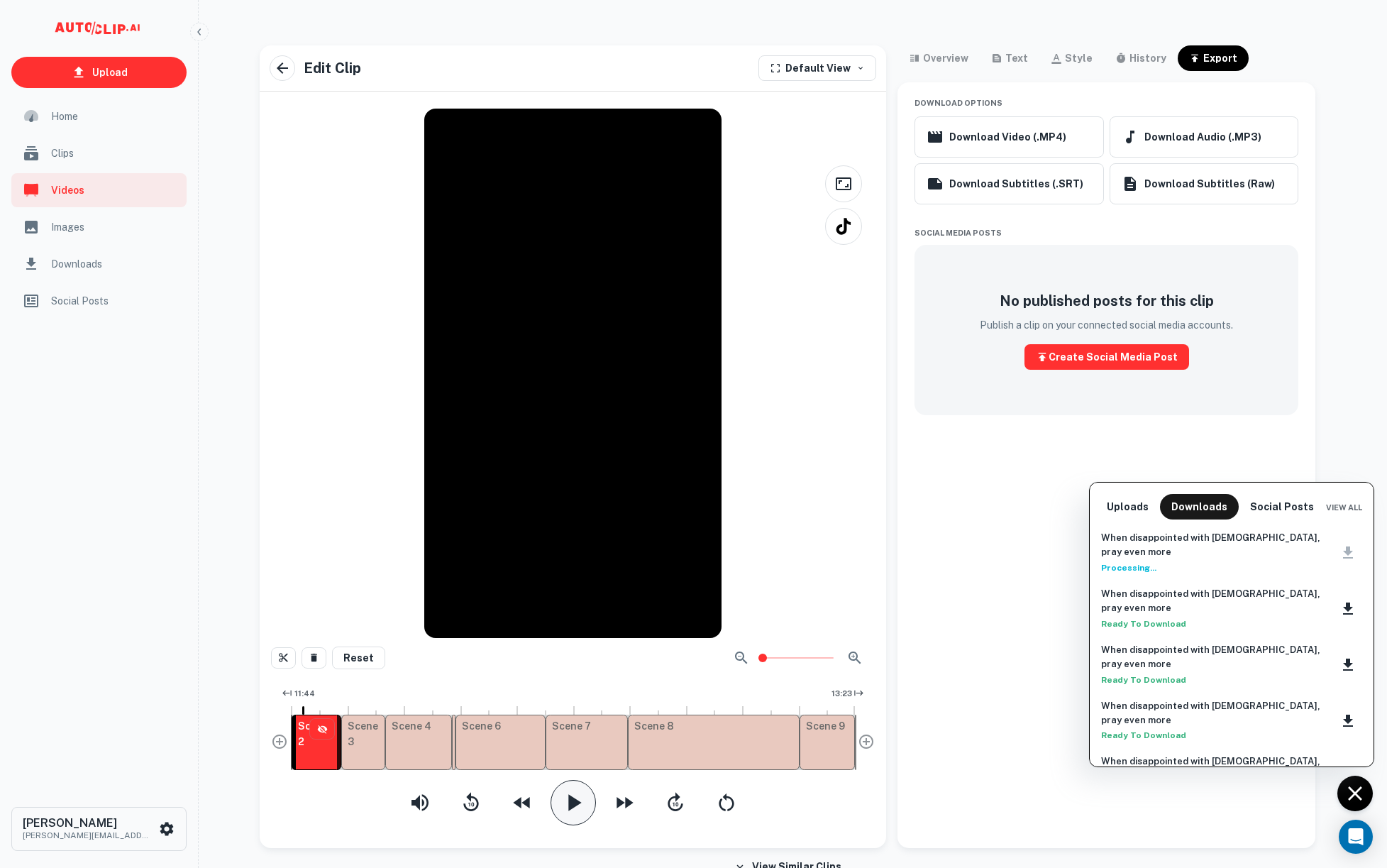
click at [1022, 559] on div at bounding box center [693, 434] width 1387 height 868
